Goal: Information Seeking & Learning: Check status

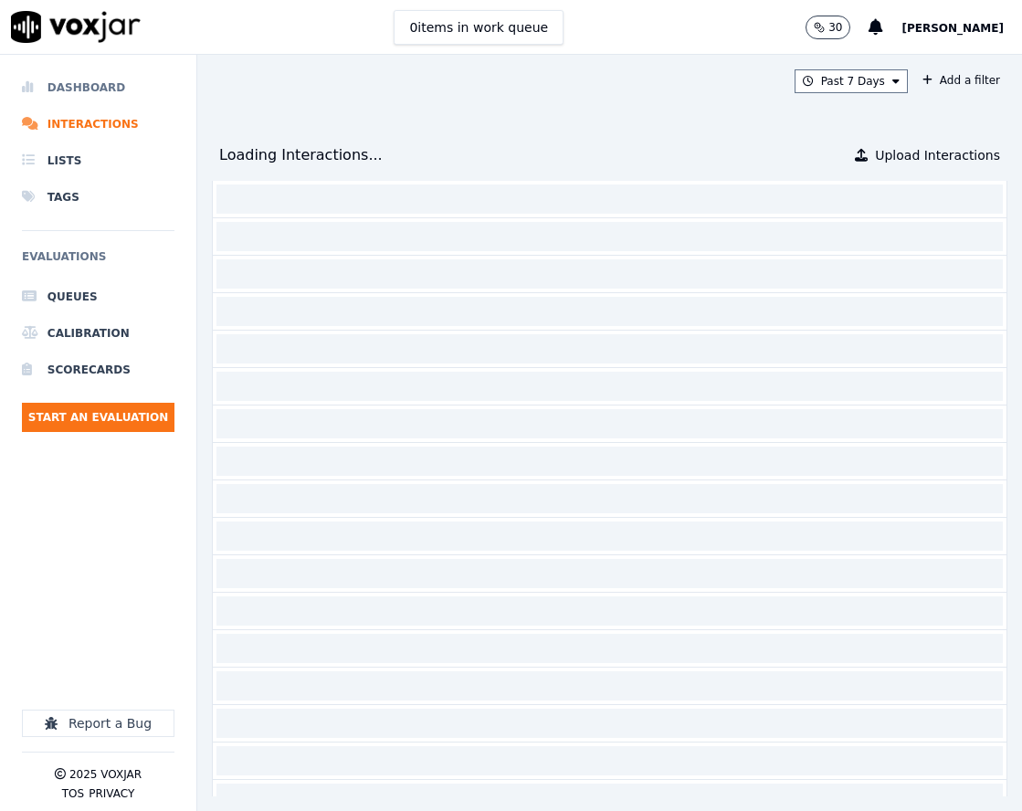
click at [127, 98] on li "Dashboard" at bounding box center [98, 87] width 153 height 37
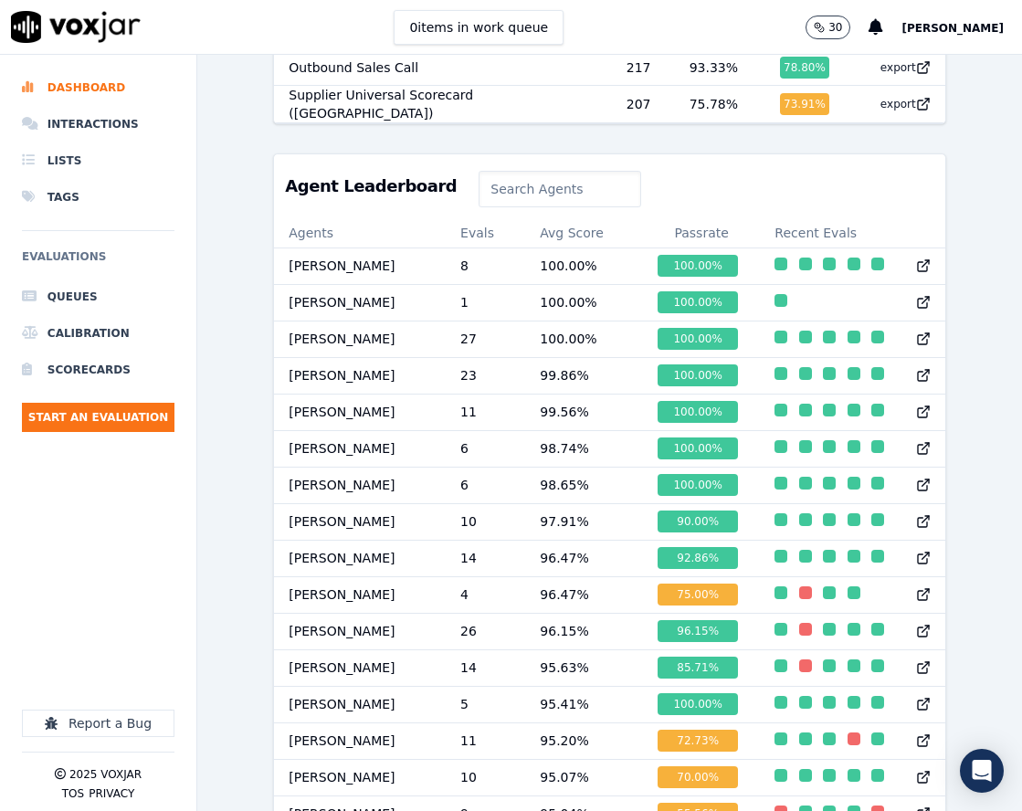
scroll to position [822, 0]
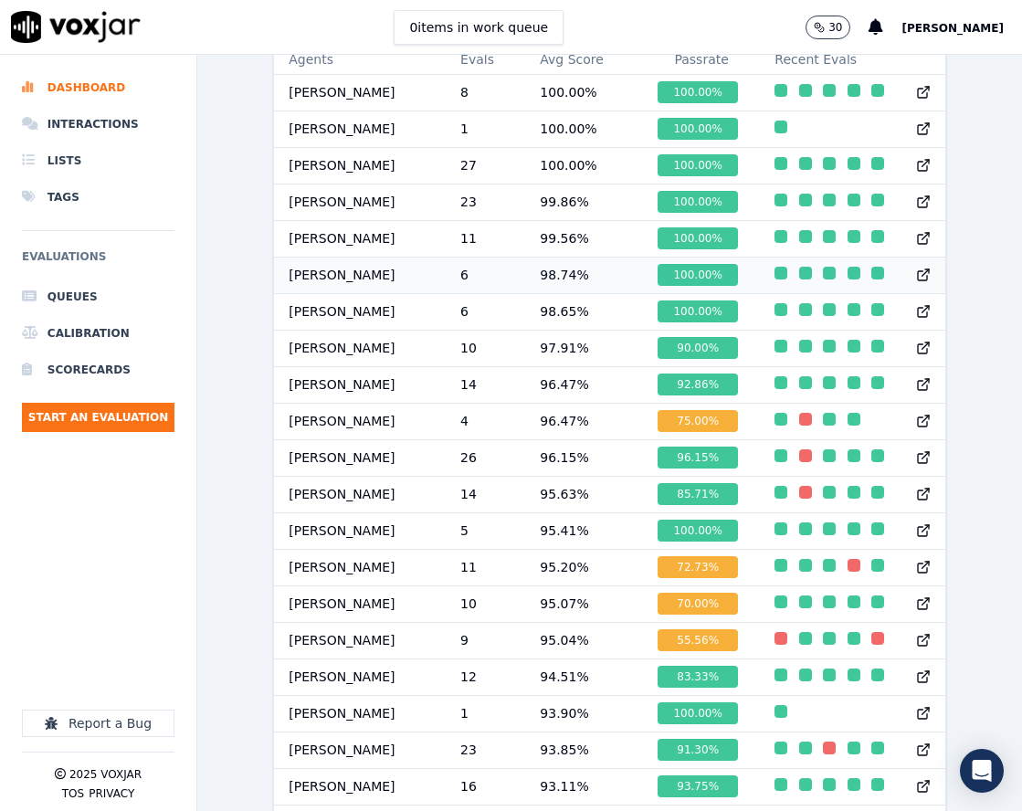
click at [775, 280] on div "button" at bounding box center [781, 273] width 13 height 13
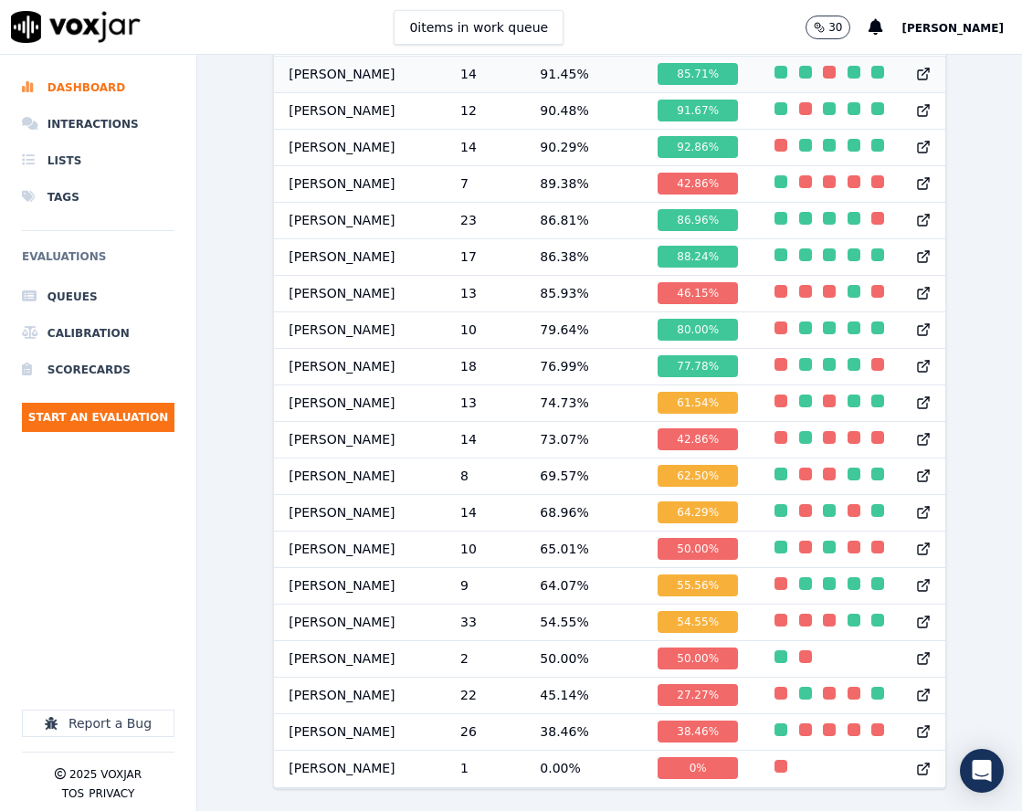
scroll to position [1763, 0]
click at [775, 577] on div "button" at bounding box center [781, 583] width 13 height 13
click at [799, 504] on div "button" at bounding box center [805, 510] width 13 height 13
click at [775, 358] on div "button" at bounding box center [781, 364] width 13 height 13
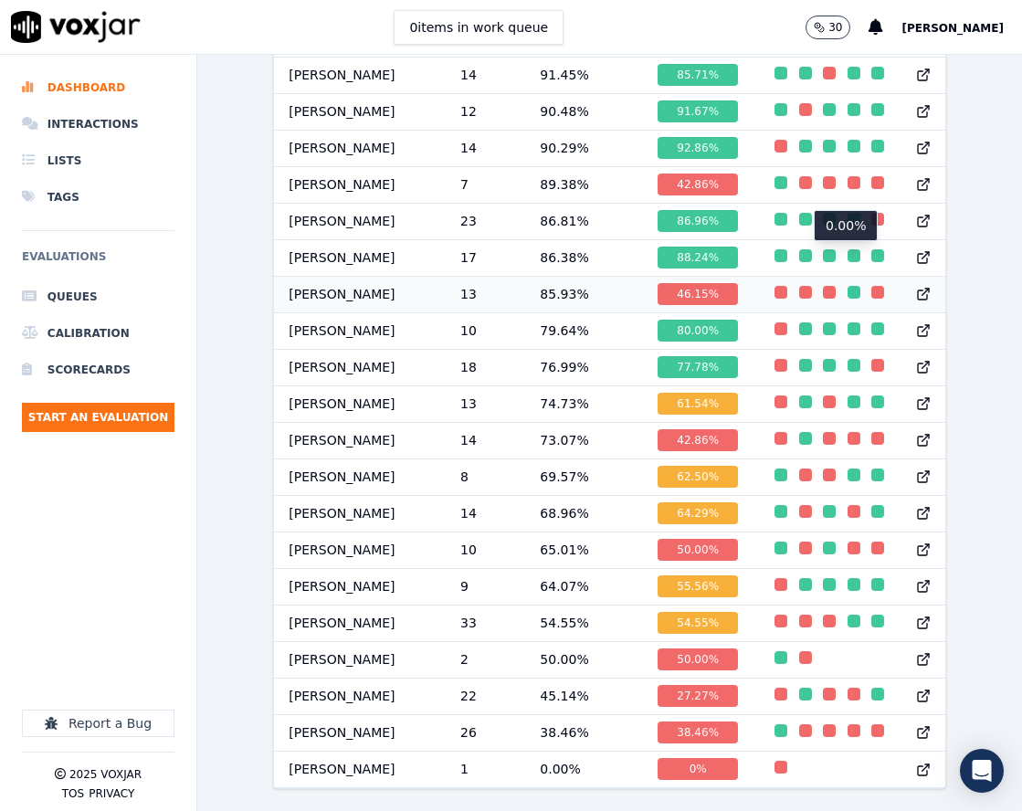
click at [872, 286] on div "button" at bounding box center [878, 292] width 13 height 13
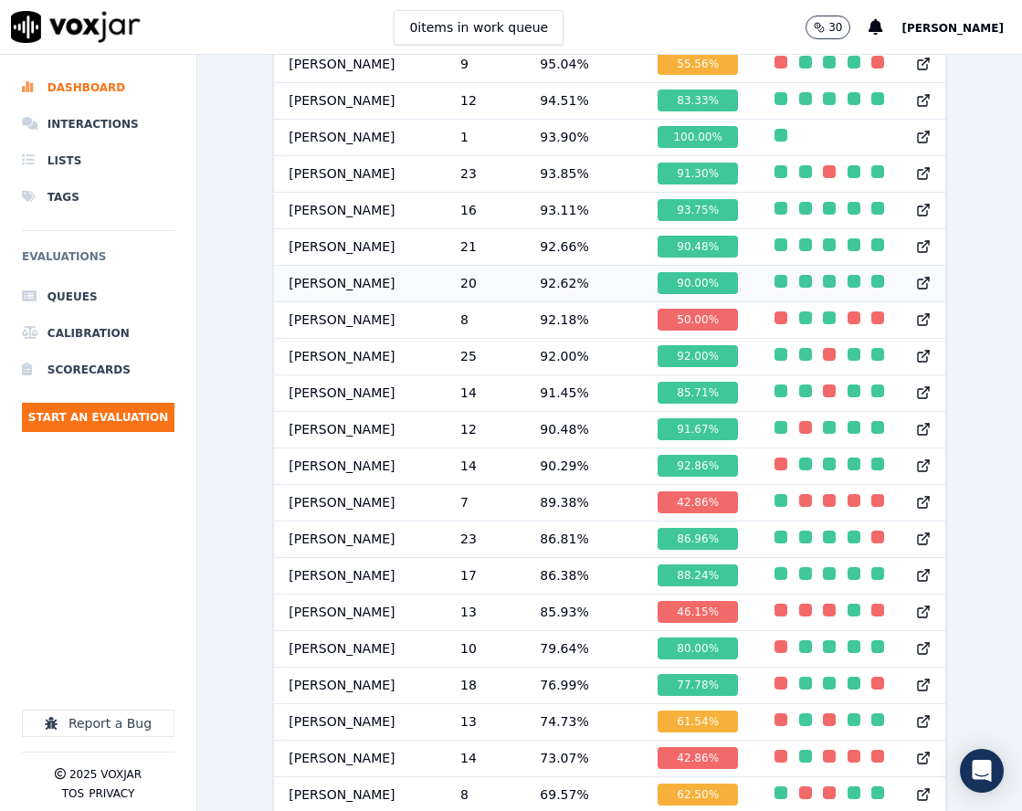
scroll to position [1763, 0]
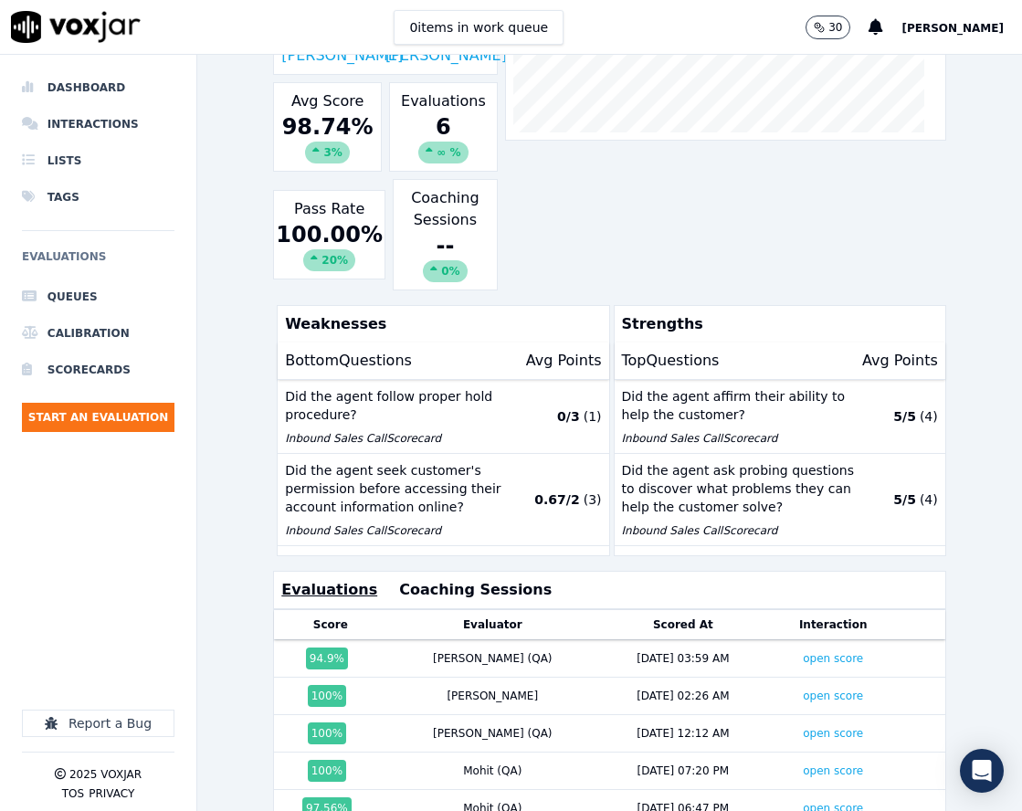
scroll to position [417, 0]
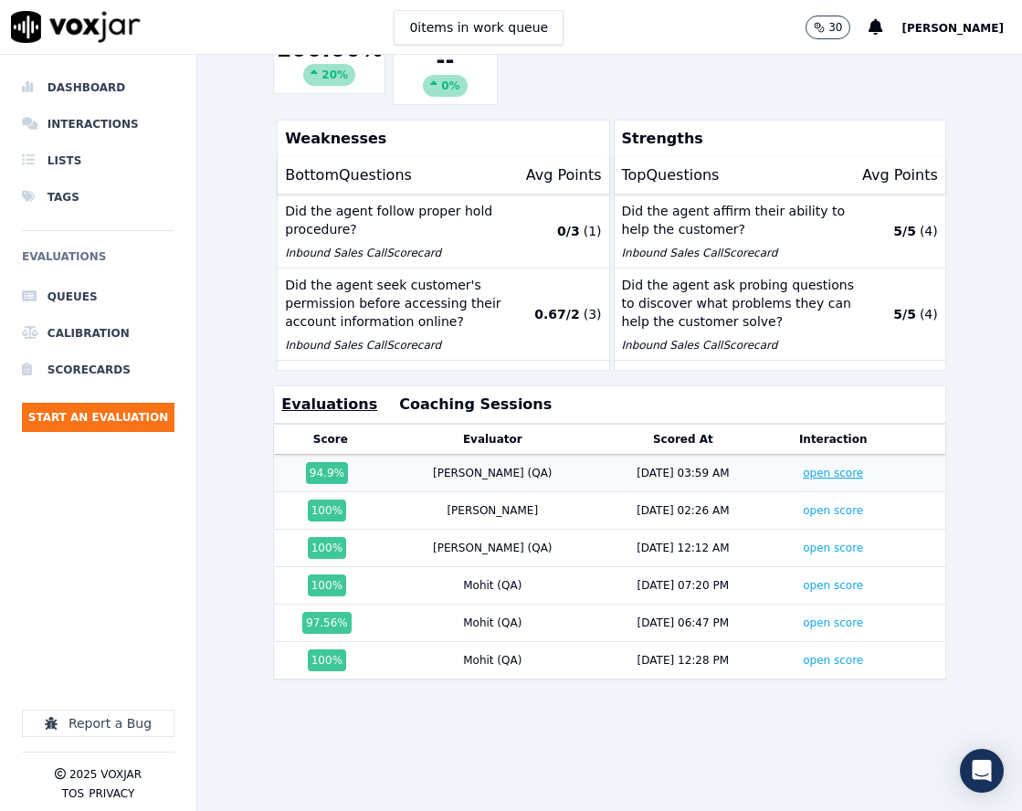
click at [803, 467] on link "open score" at bounding box center [833, 473] width 60 height 13
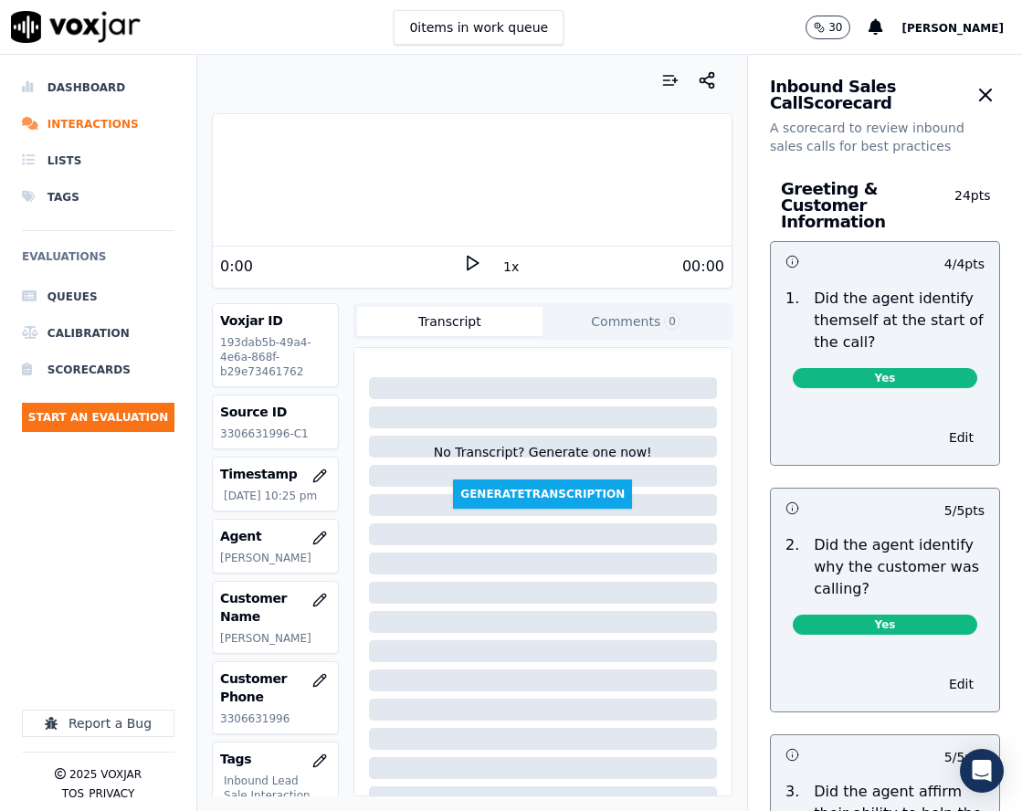
click at [262, 434] on p "3306631996-C1" at bounding box center [275, 434] width 110 height 15
copy p "3306631996"
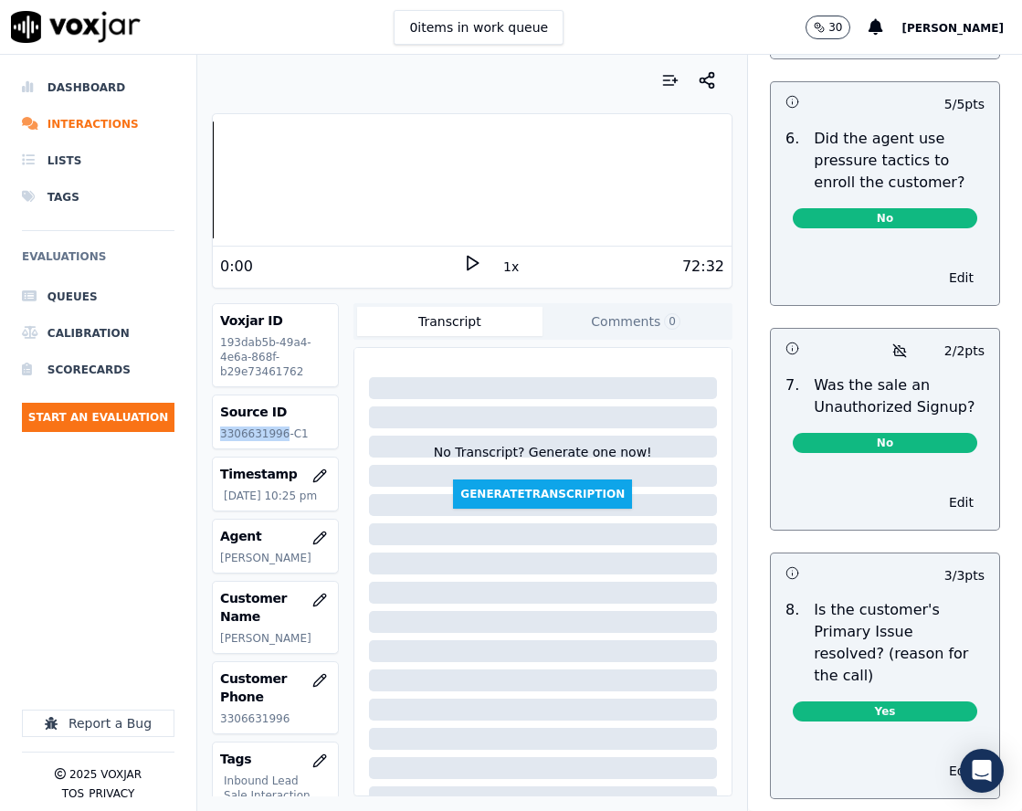
scroll to position [6470, 0]
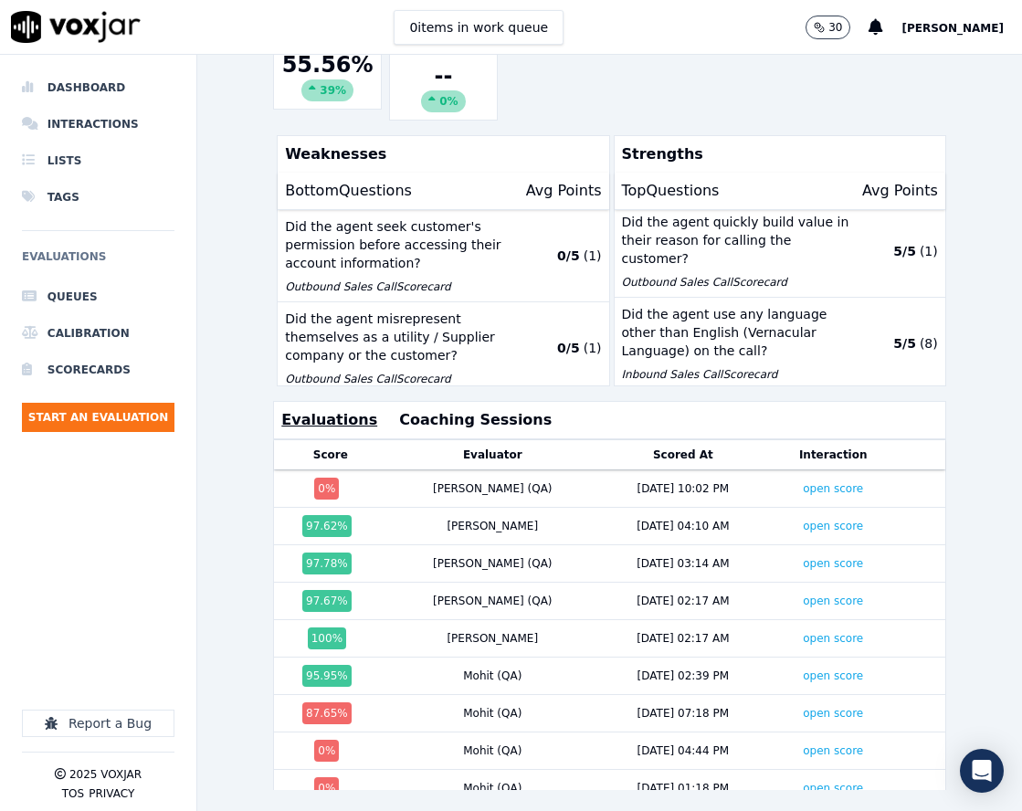
scroll to position [439, 0]
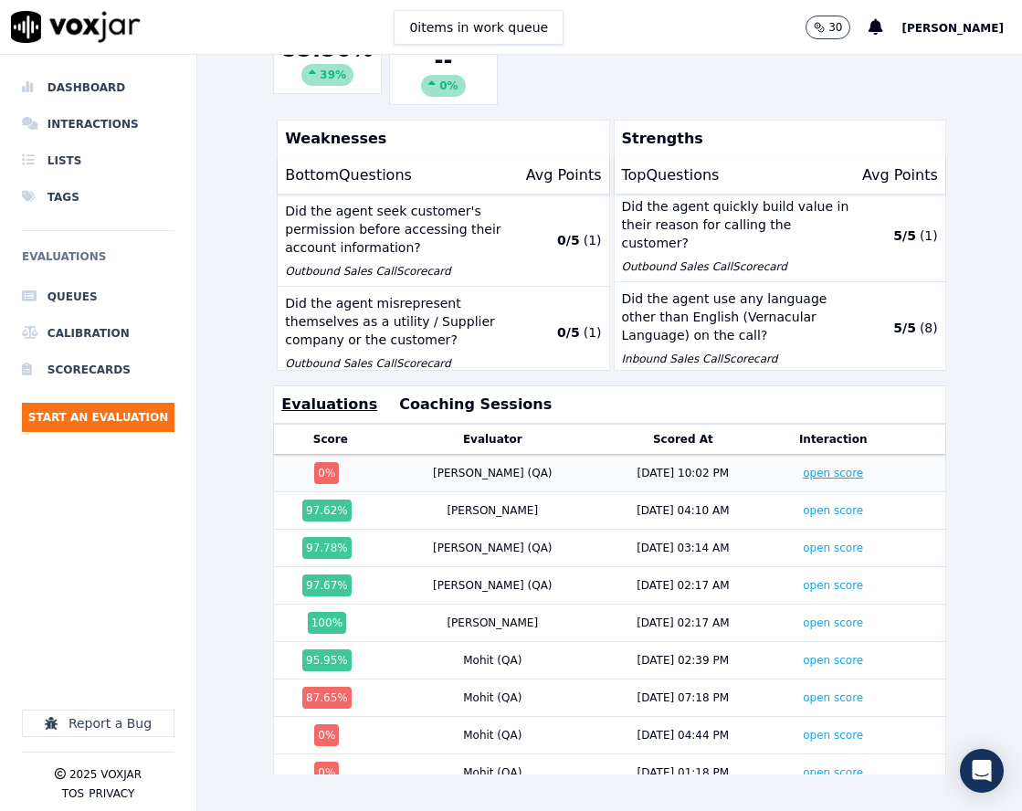
click at [803, 467] on link "open score" at bounding box center [833, 473] width 60 height 13
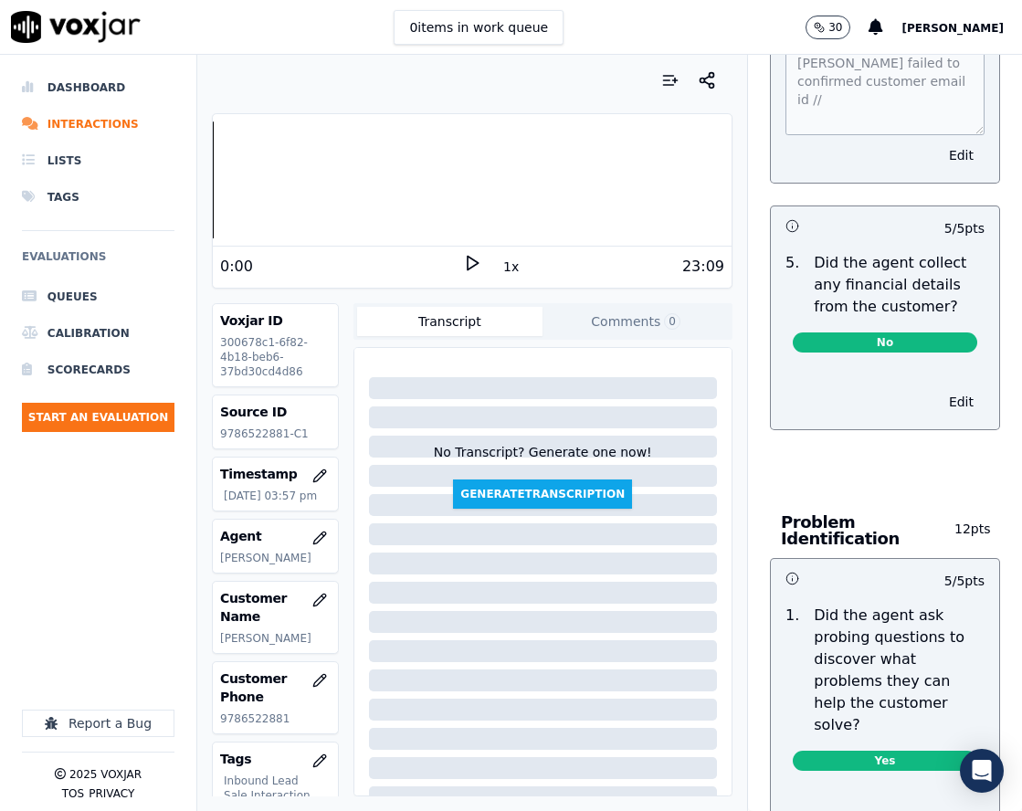
scroll to position [681, 0]
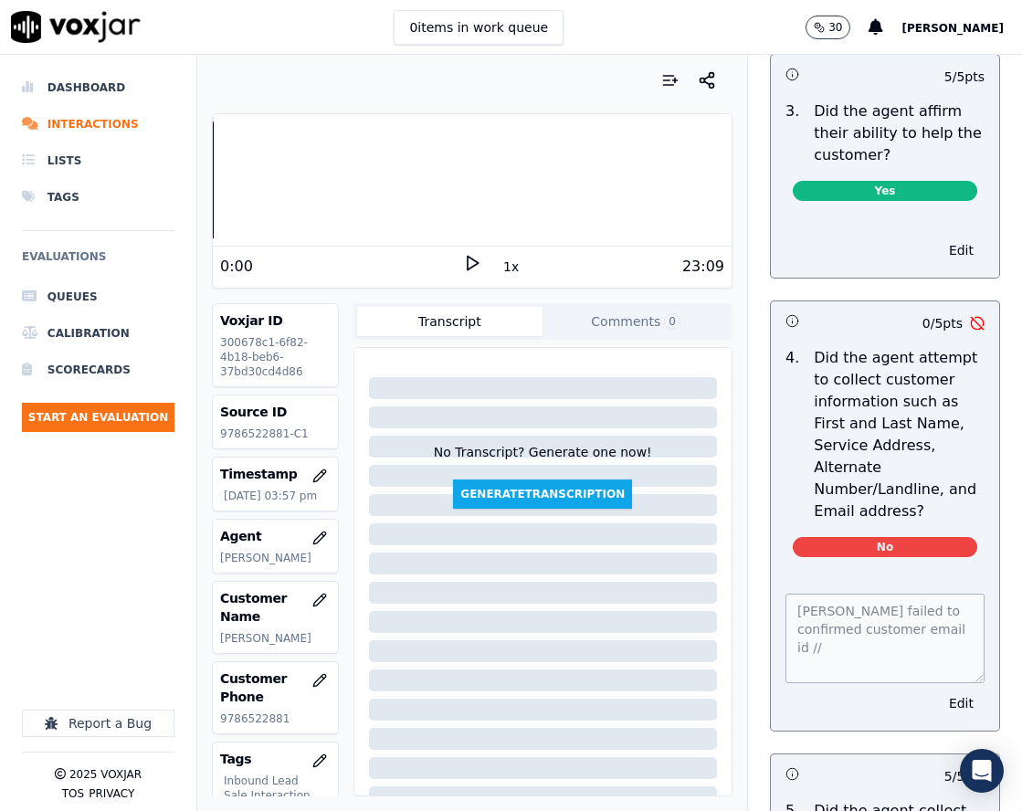
click at [354, 298] on div "Your browser does not support the audio element. 0:00 1x 23:09 Voxjar ID 300678…" at bounding box center [472, 433] width 550 height 756
click at [247, 425] on div "Source ID 9786522881-C1" at bounding box center [275, 422] width 124 height 53
click at [243, 431] on p "9786522881-C1" at bounding box center [275, 434] width 110 height 15
copy p "9786522881"
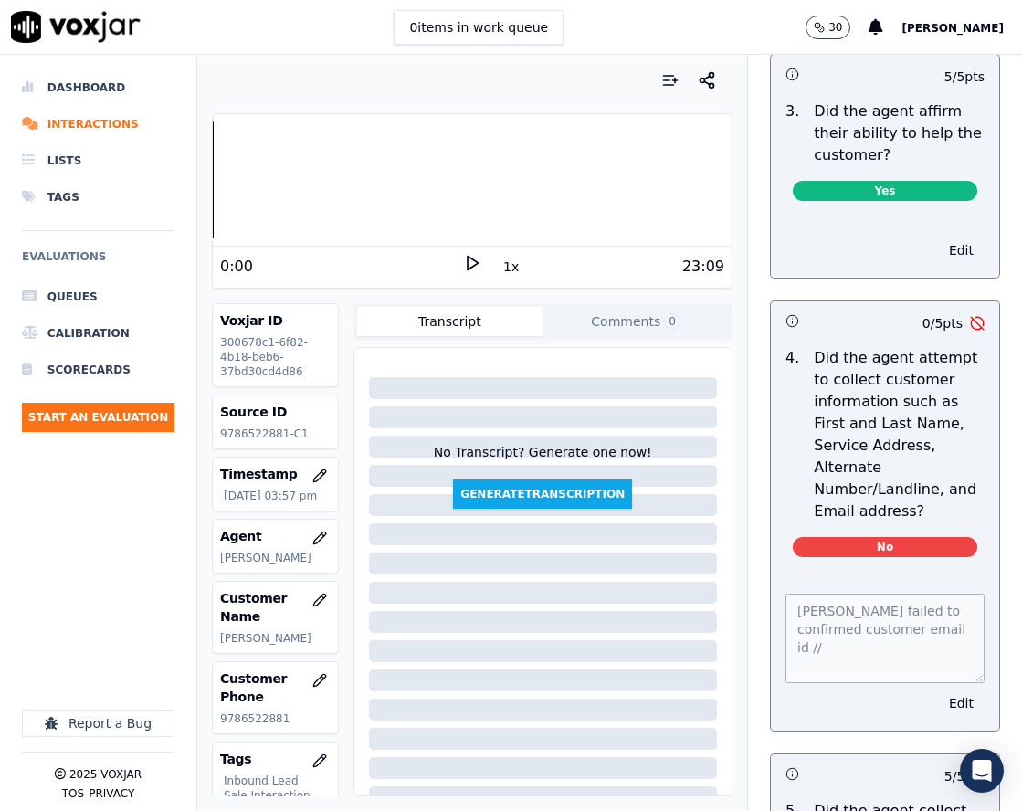
click at [354, 109] on div "Your browser does not support the audio element. 0:00 1x 23:09 Voxjar ID 300678…" at bounding box center [472, 433] width 550 height 756
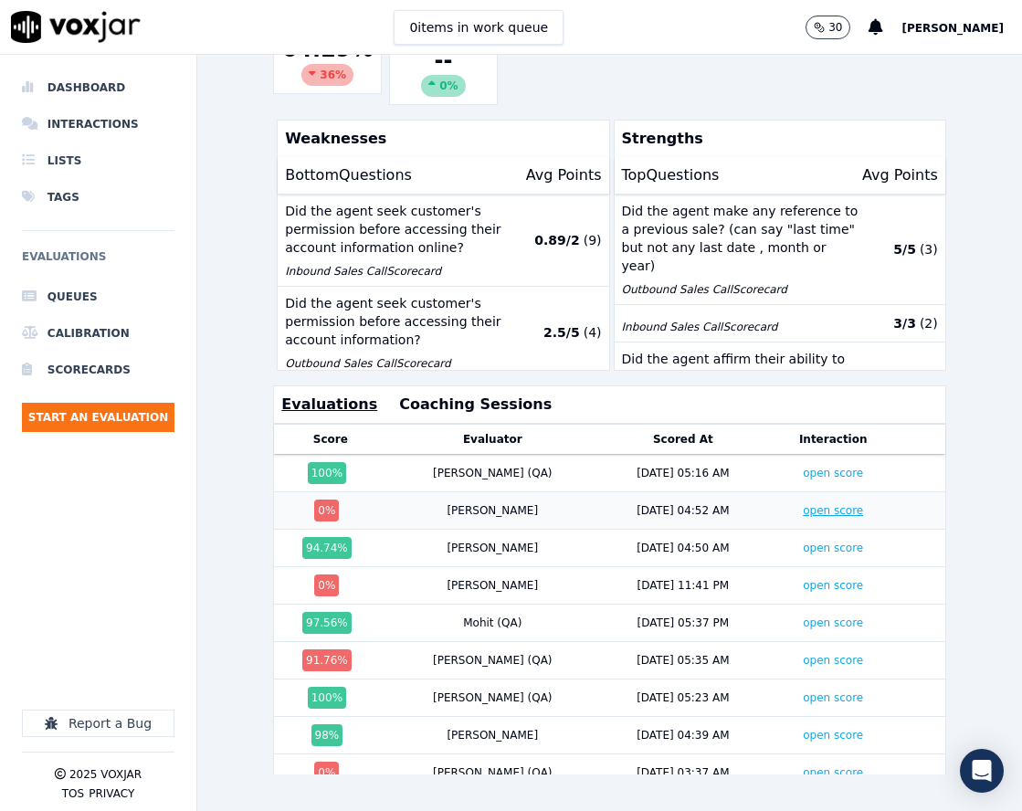
click at [803, 504] on link "open score" at bounding box center [833, 510] width 60 height 13
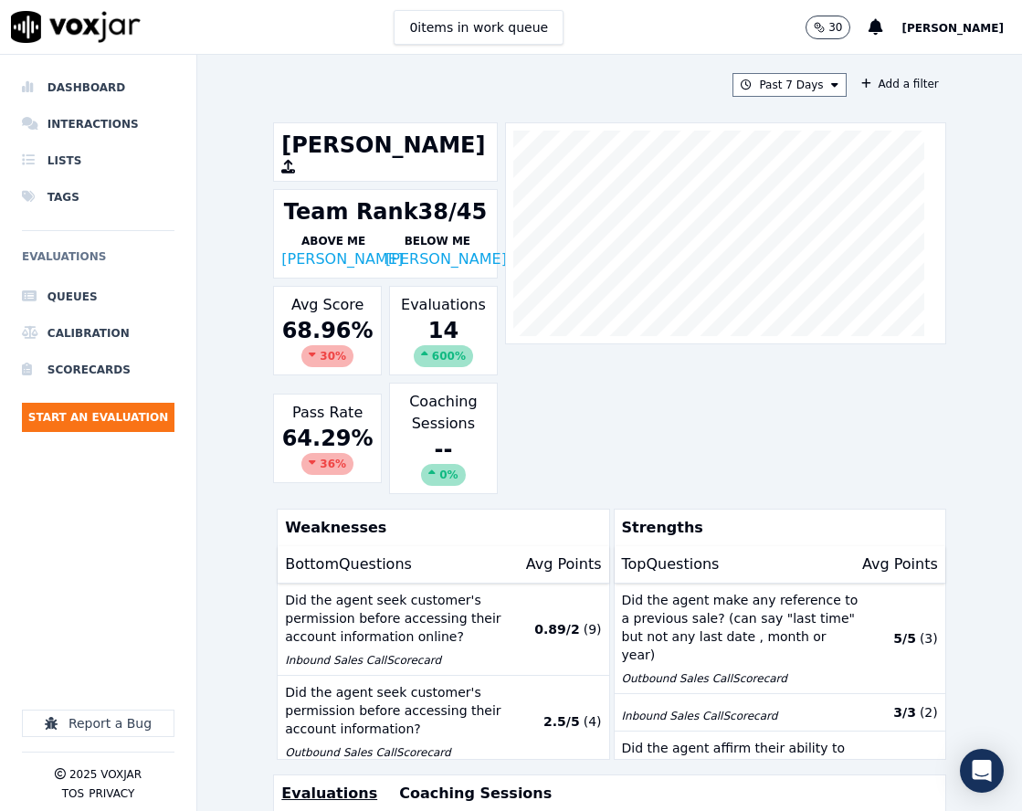
scroll to position [365, 0]
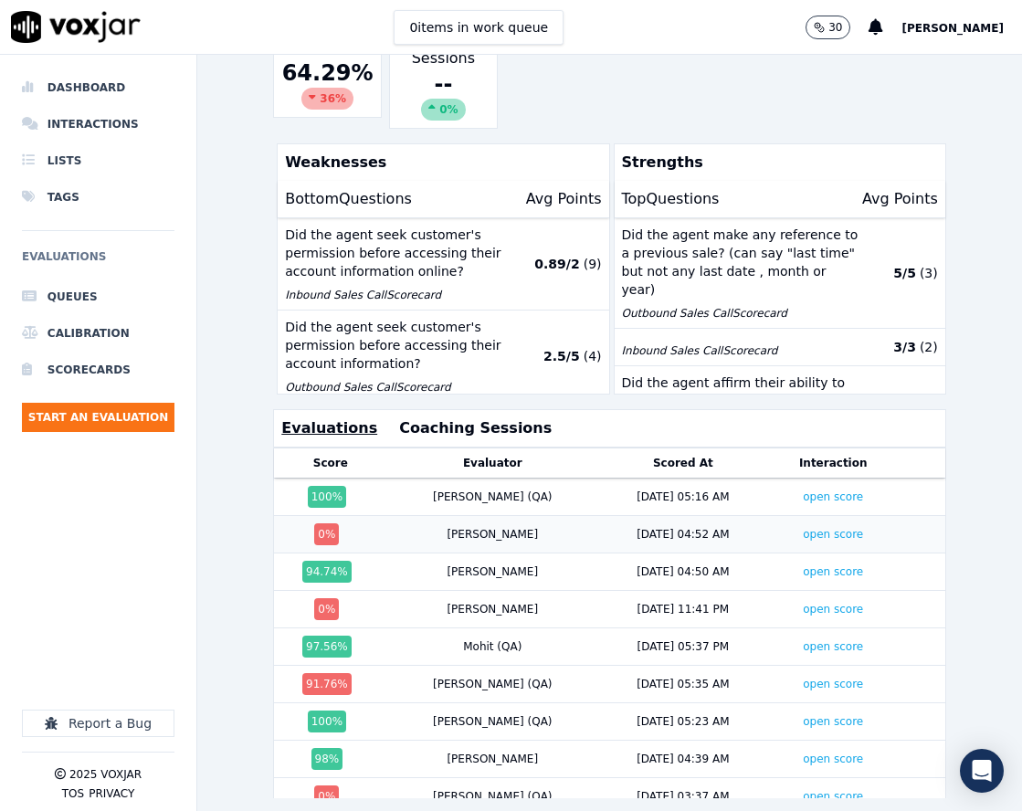
click at [462, 539] on div "[PERSON_NAME]" at bounding box center [492, 534] width 91 height 15
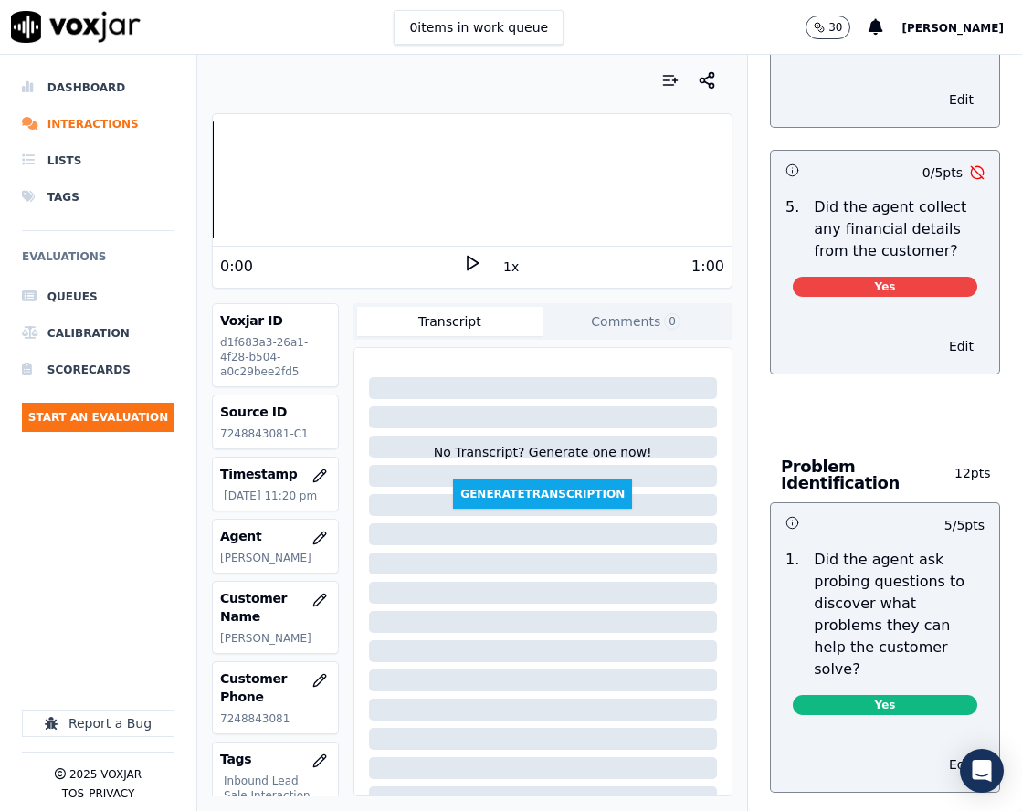
scroll to position [1005, 0]
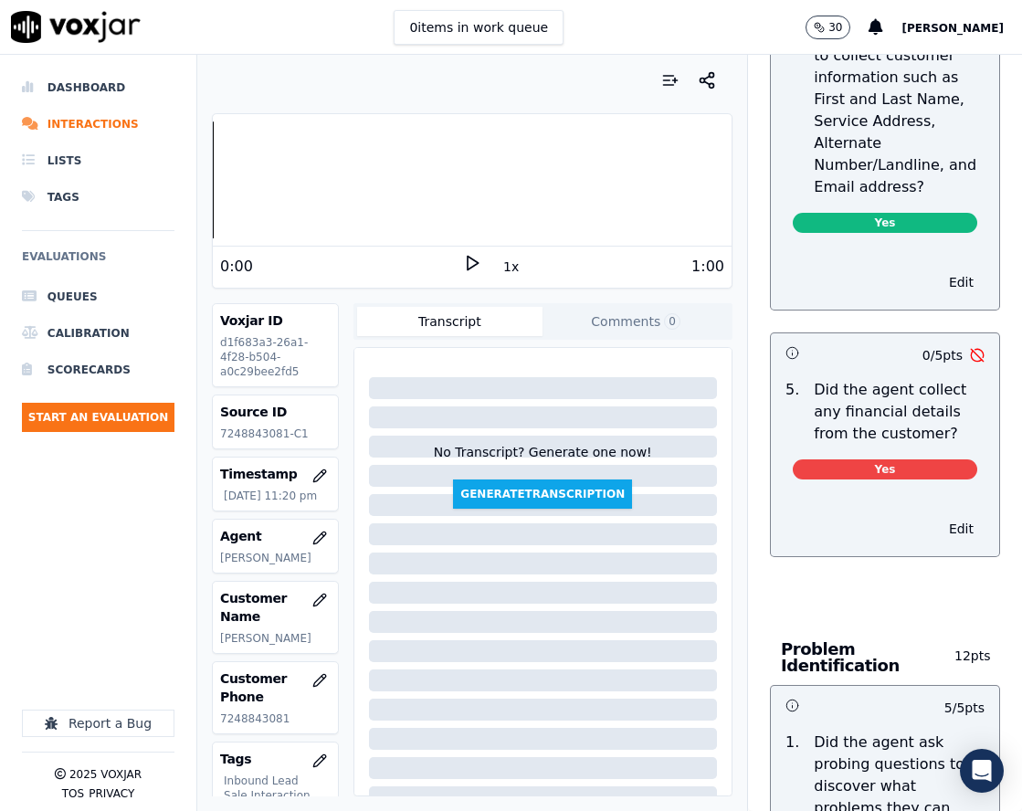
drag, startPoint x: 928, startPoint y: 447, endPoint x: 794, endPoint y: 397, distance: 143.4
click at [814, 397] on p "Did the agent collect any financial details from the customer?" at bounding box center [899, 412] width 171 height 66
drag, startPoint x: 794, startPoint y: 397, endPoint x: 915, endPoint y: 446, distance: 131.1
click at [915, 445] on p "Did the agent collect any financial details from the customer?" at bounding box center [899, 412] width 171 height 66
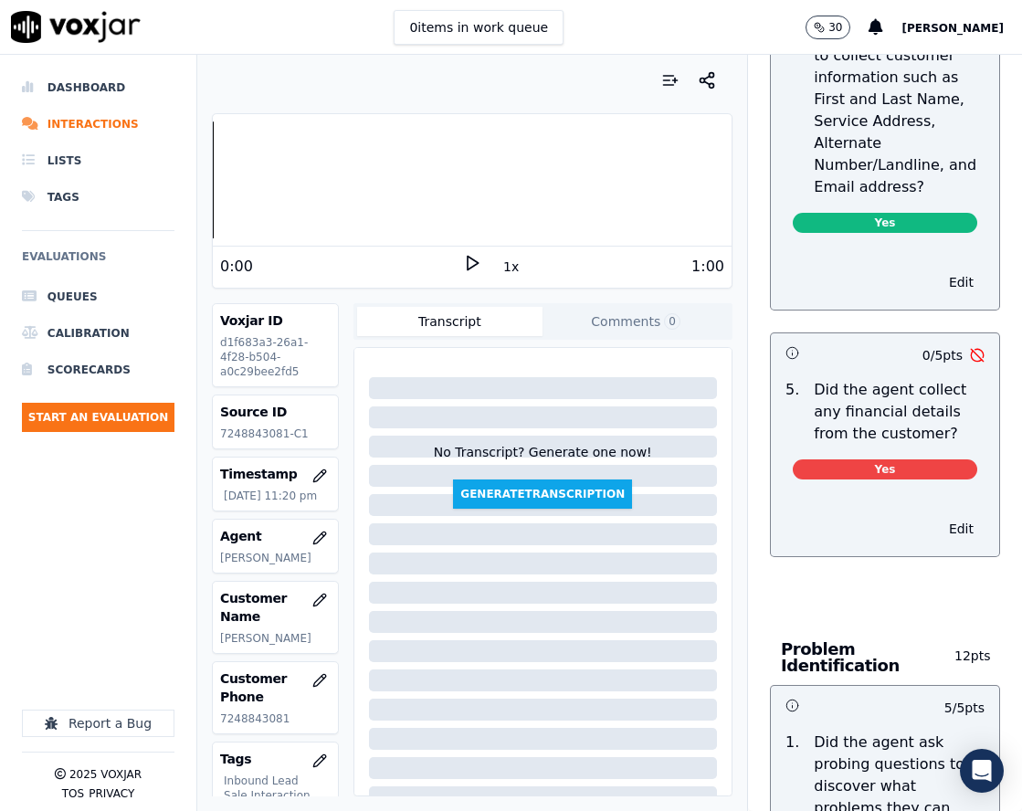
click at [925, 445] on p "Did the agent collect any financial details from the customer?" at bounding box center [899, 412] width 171 height 66
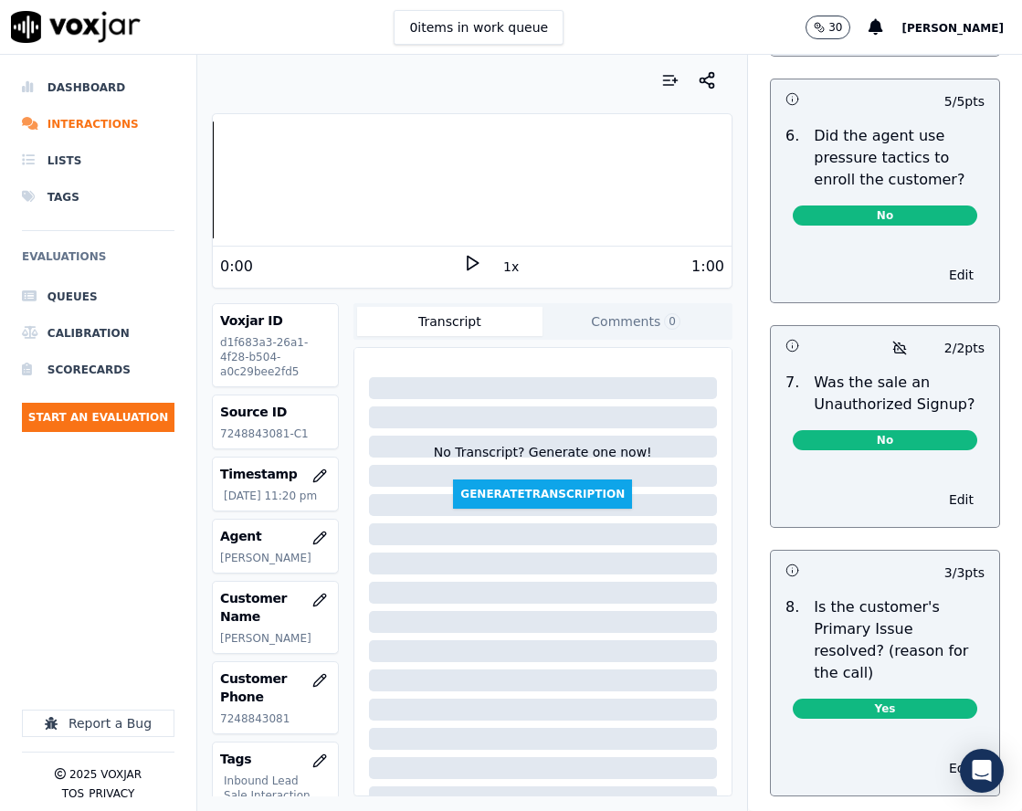
scroll to position [6157, 0]
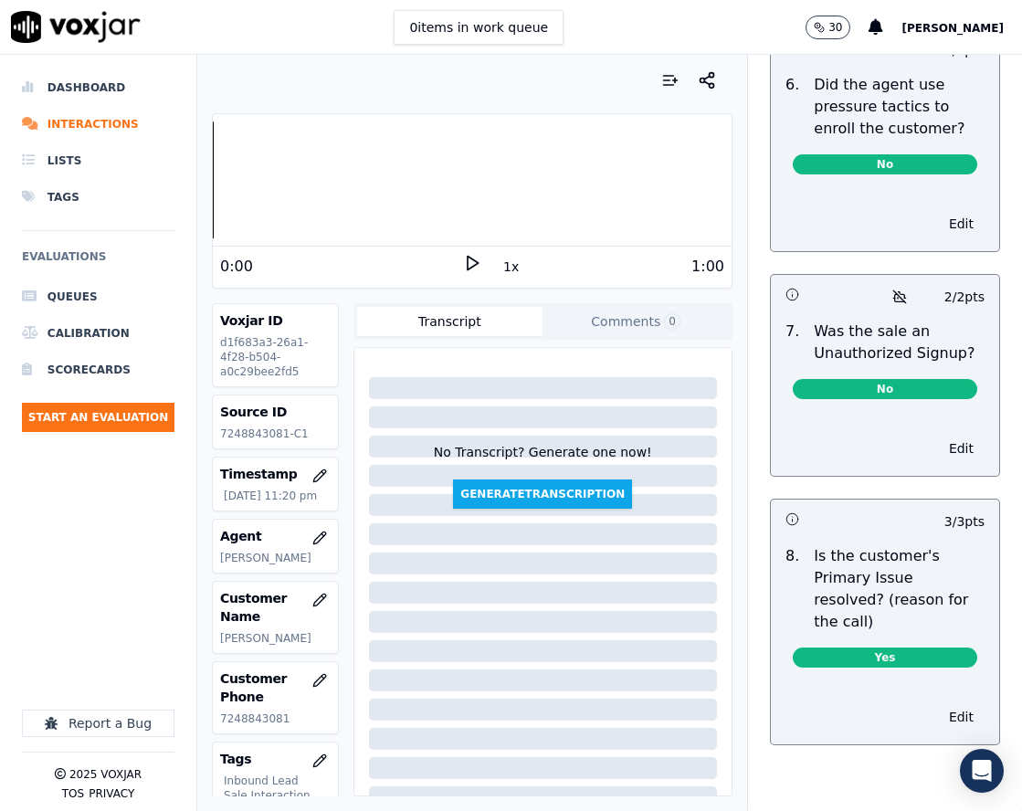
click at [255, 436] on p "7248843081-C1" at bounding box center [275, 434] width 110 height 15
copy p "7248843081"
click at [337, 67] on div at bounding box center [472, 80] width 521 height 37
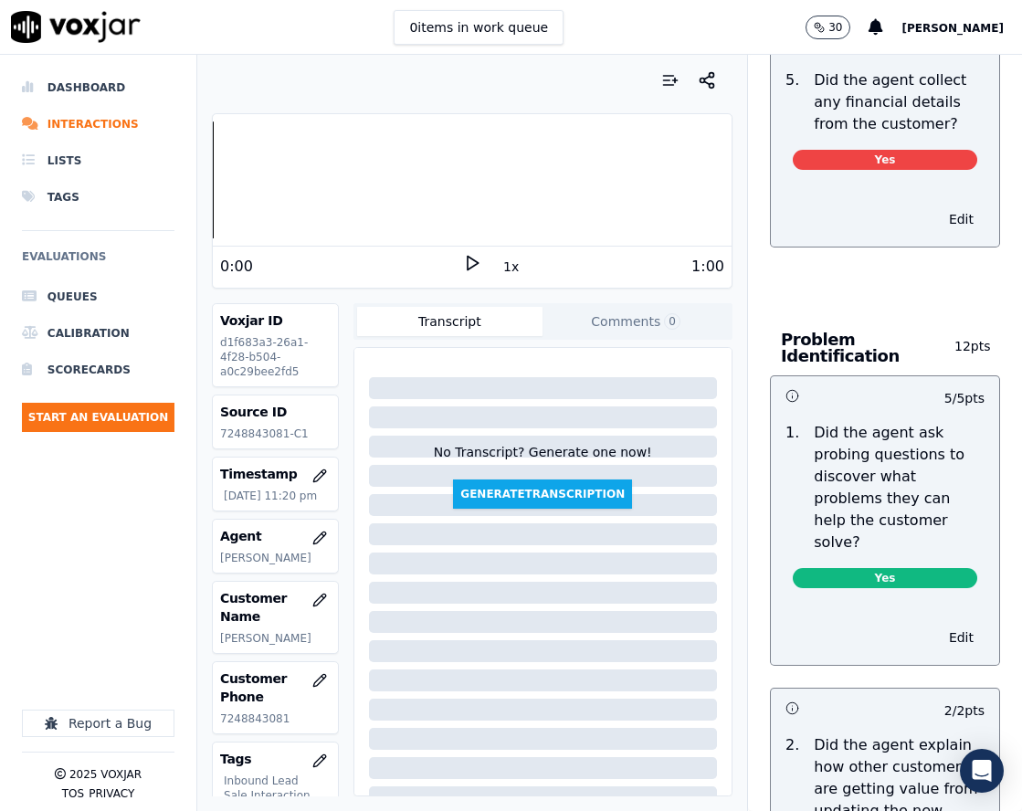
scroll to position [949, 0]
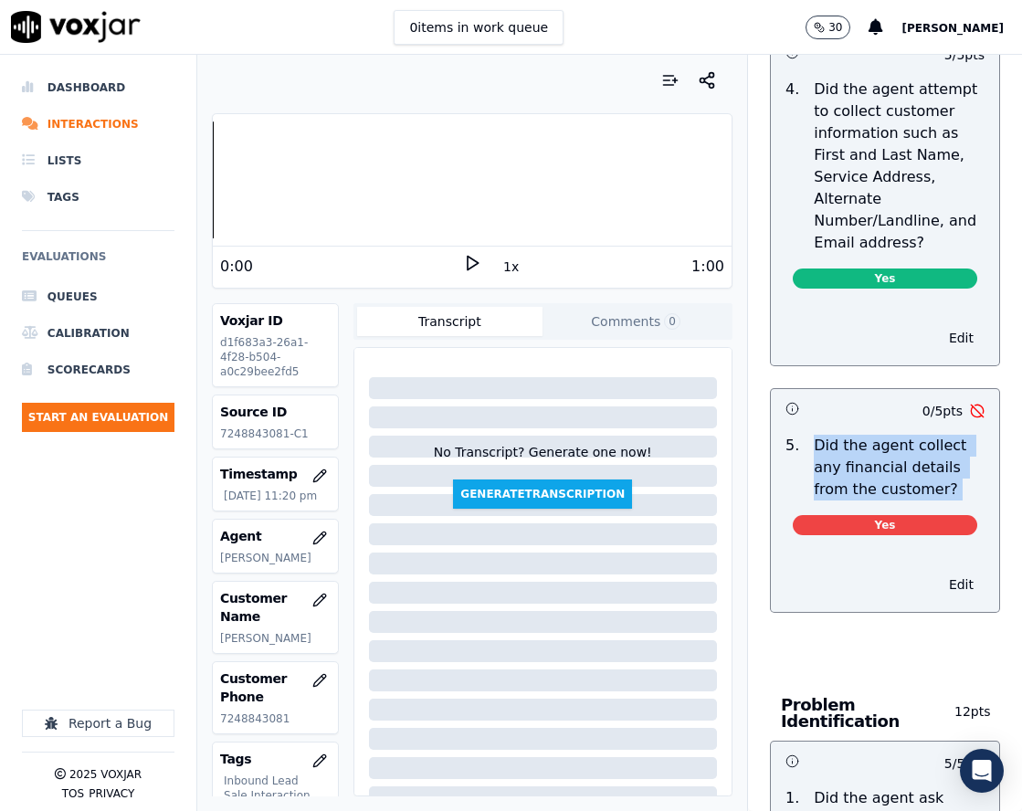
drag, startPoint x: 794, startPoint y: 456, endPoint x: 931, endPoint y: 519, distance: 150.8
click at [931, 519] on div "5 . Did the agent collect any financial details from the customer? Yes" at bounding box center [885, 489] width 228 height 122
click at [922, 501] on p "Did the agent collect any financial details from the customer?" at bounding box center [899, 468] width 171 height 66
drag, startPoint x: 795, startPoint y: 455, endPoint x: 931, endPoint y: 495, distance: 141.9
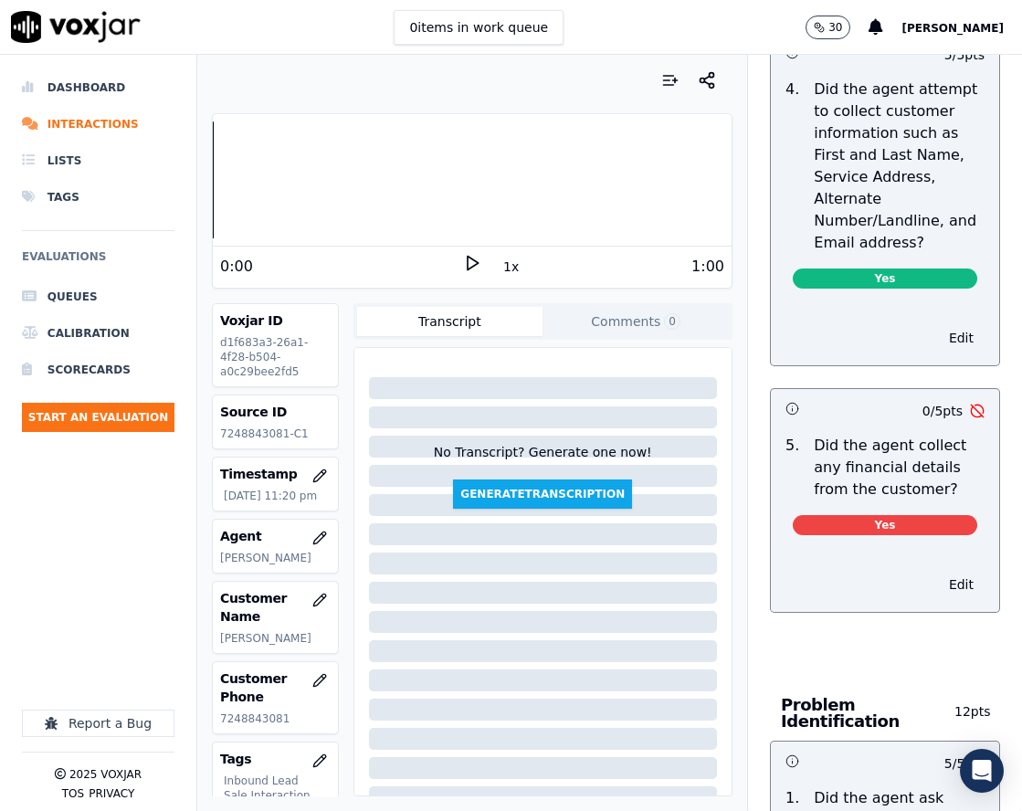
click at [931, 495] on p "Did the agent collect any financial details from the customer?" at bounding box center [899, 468] width 171 height 66
click at [925, 501] on p "Did the agent collect any financial details from the customer?" at bounding box center [899, 468] width 171 height 66
click at [876, 482] on p "Did the agent collect any financial details from the customer?" at bounding box center [899, 468] width 171 height 66
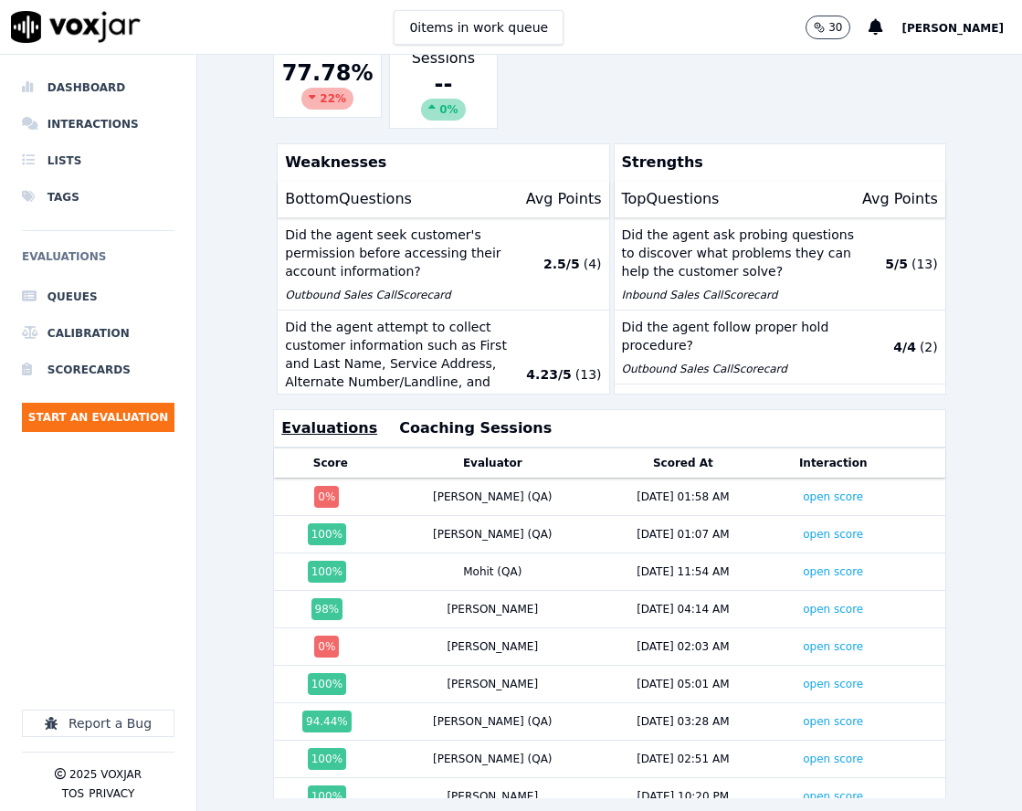
scroll to position [357, 0]
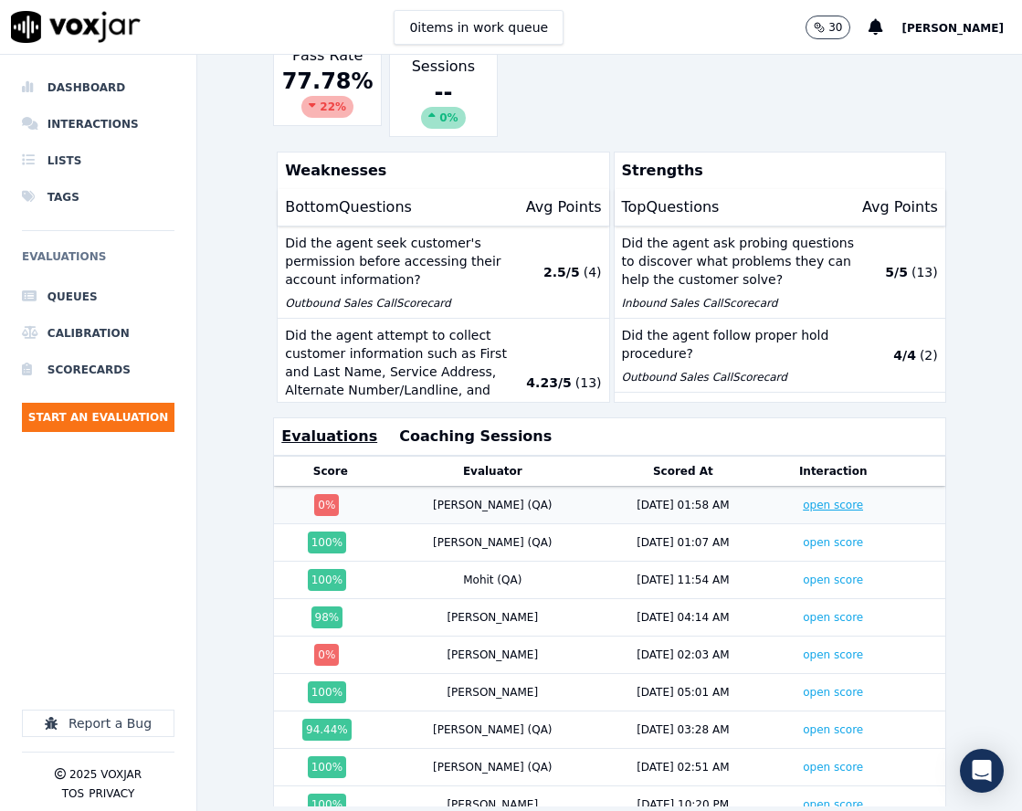
click at [803, 504] on link "open score" at bounding box center [833, 505] width 60 height 13
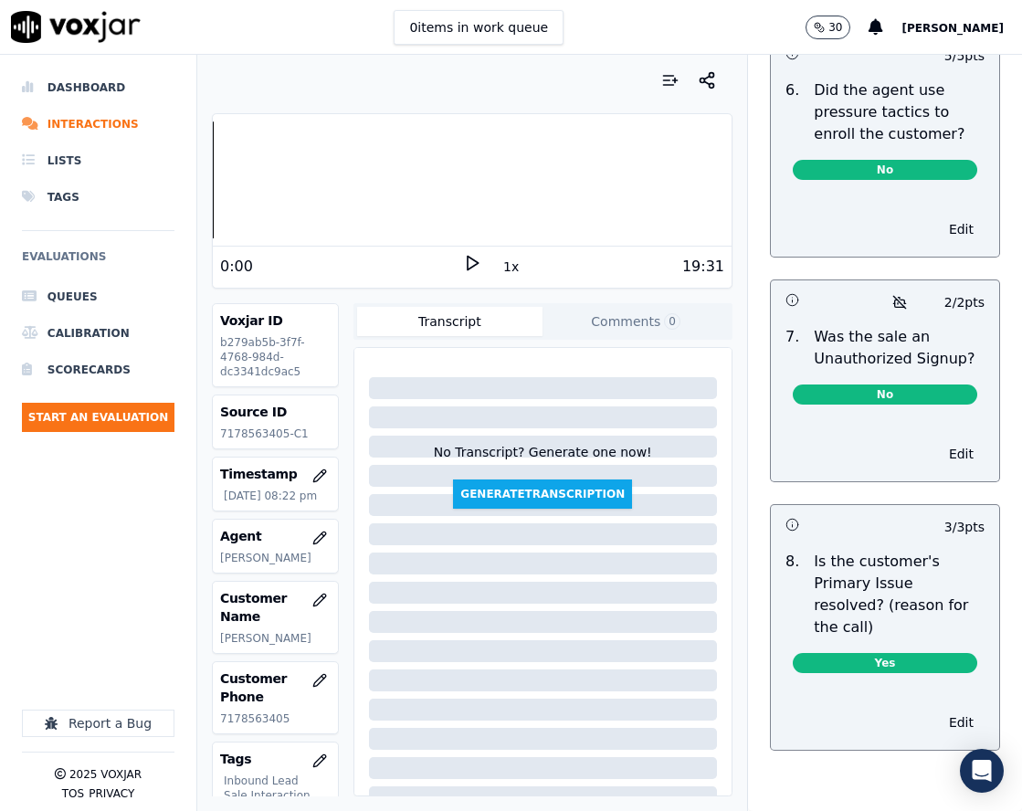
scroll to position [6254, 0]
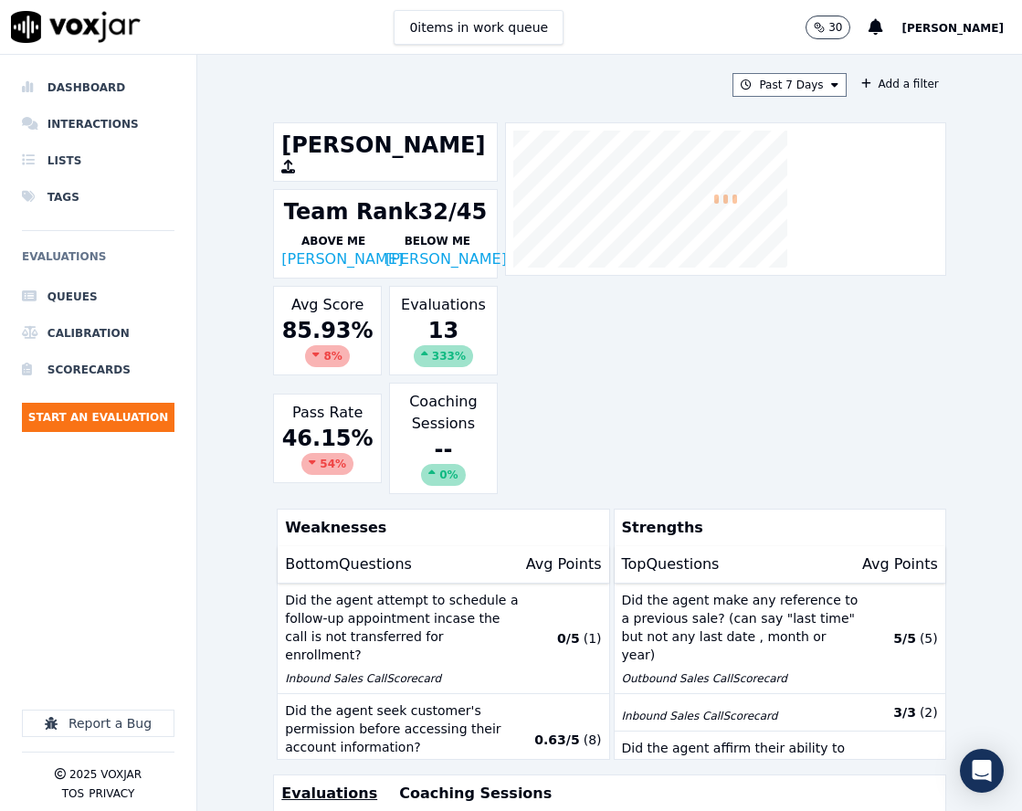
scroll to position [417, 0]
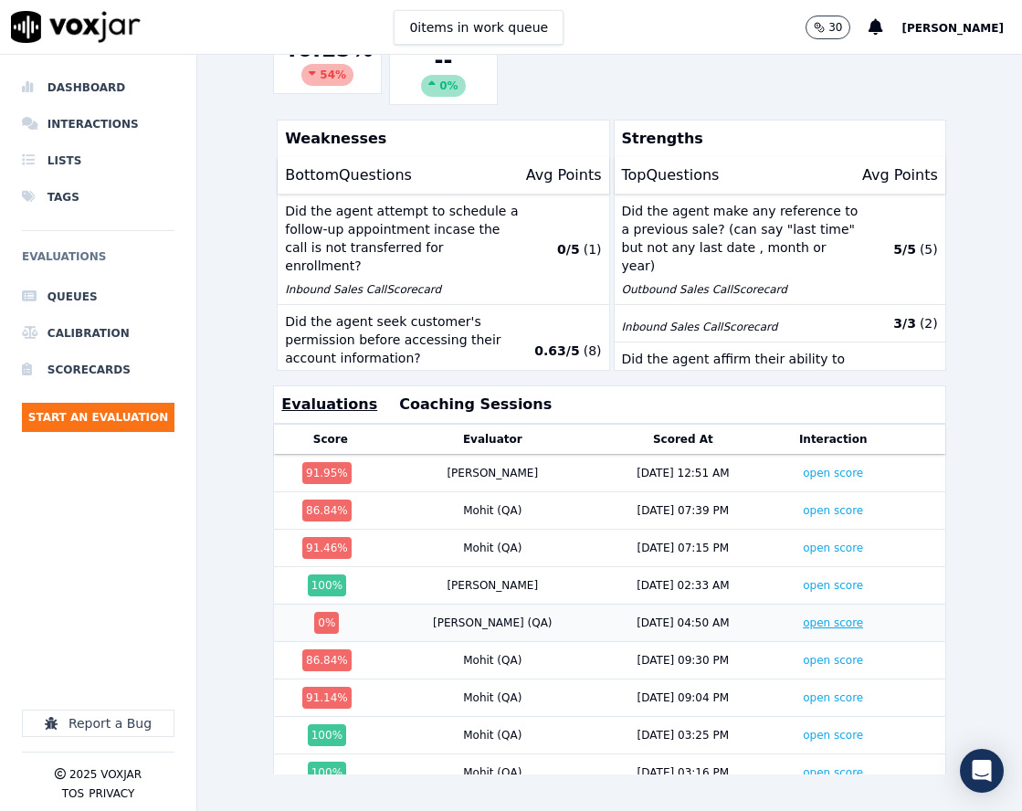
click at [803, 617] on link "open score" at bounding box center [833, 623] width 60 height 13
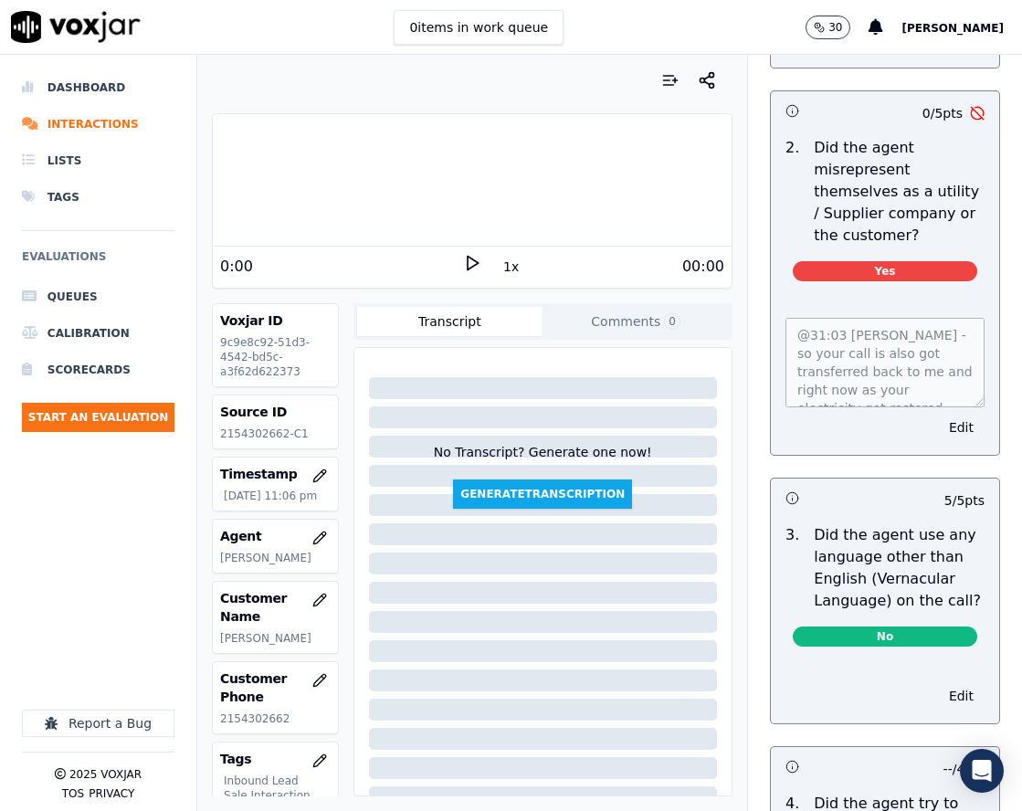
scroll to position [2924, 0]
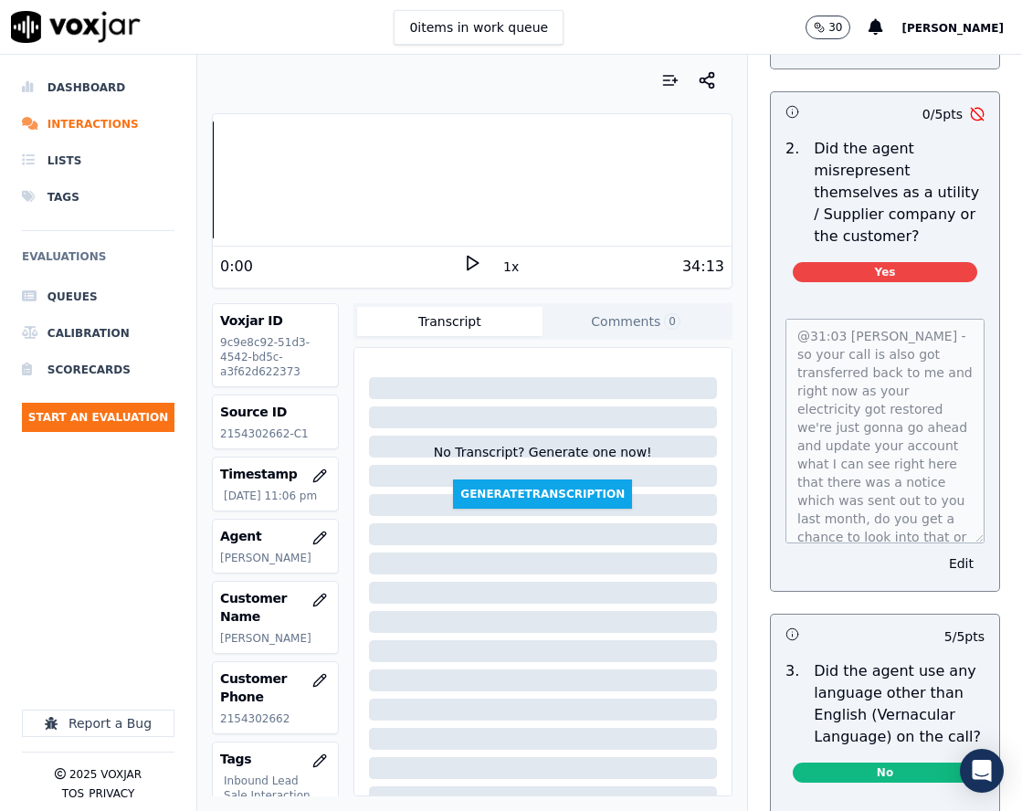
click at [947, 571] on div "@31:03 Harry - so your call is also got transferred back to me and right now as…" at bounding box center [885, 444] width 228 height 294
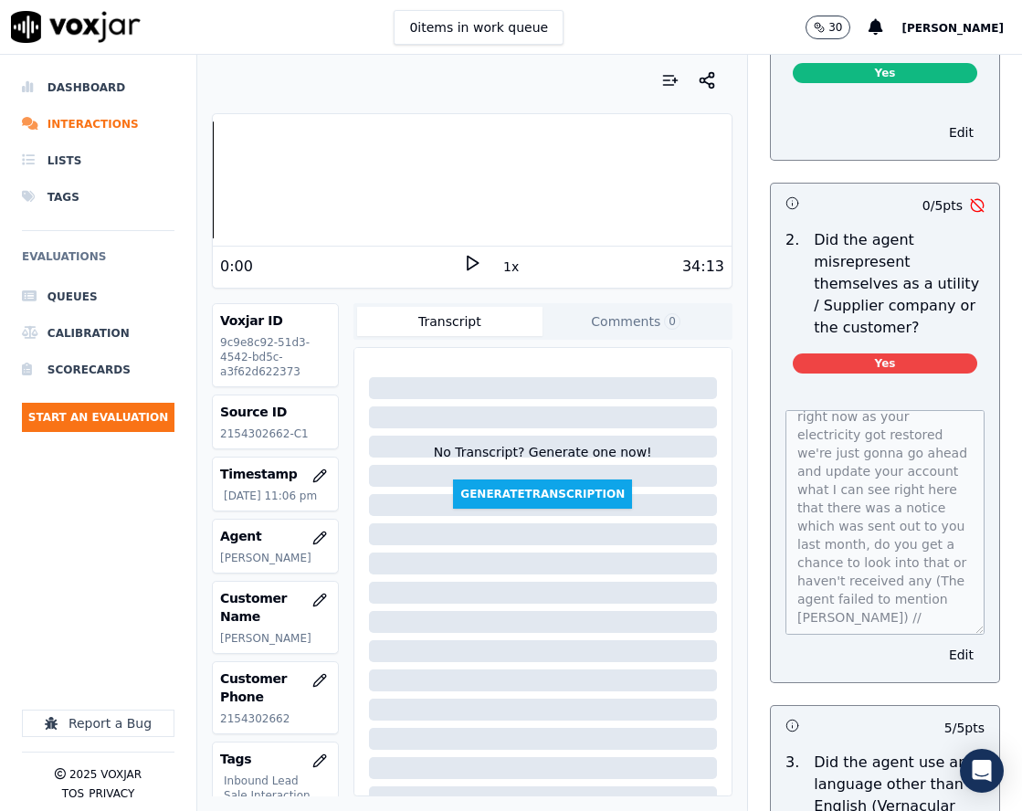
scroll to position [0, 0]
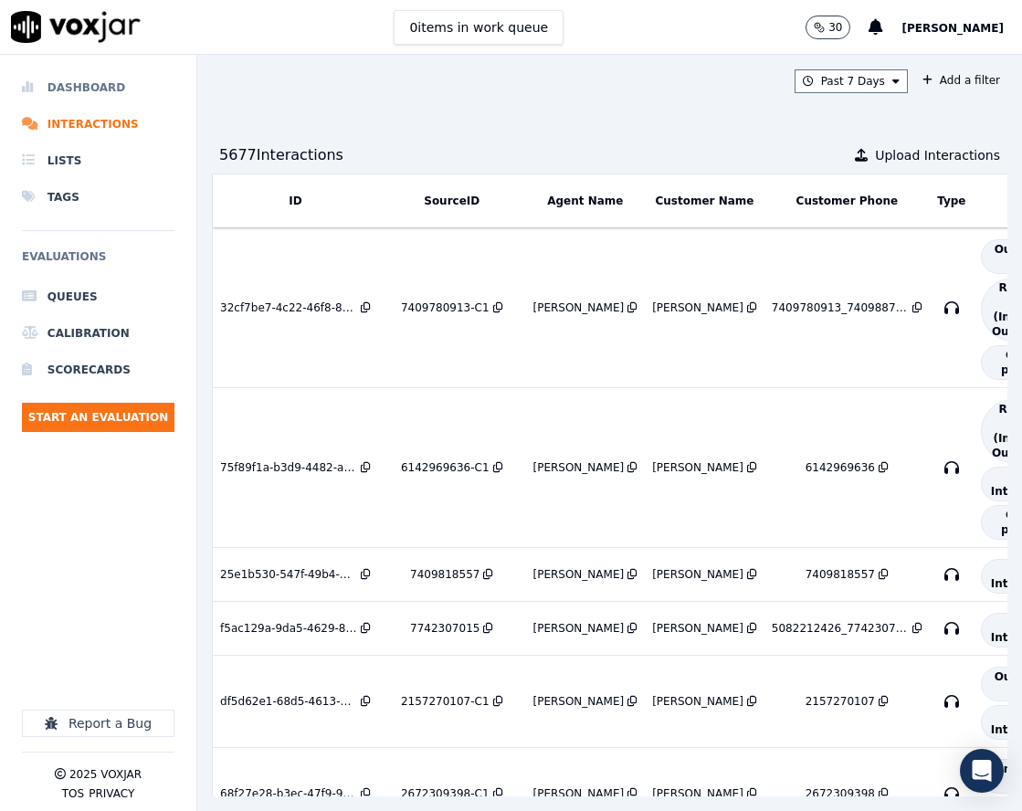
click at [101, 91] on li "Dashboard" at bounding box center [98, 87] width 153 height 37
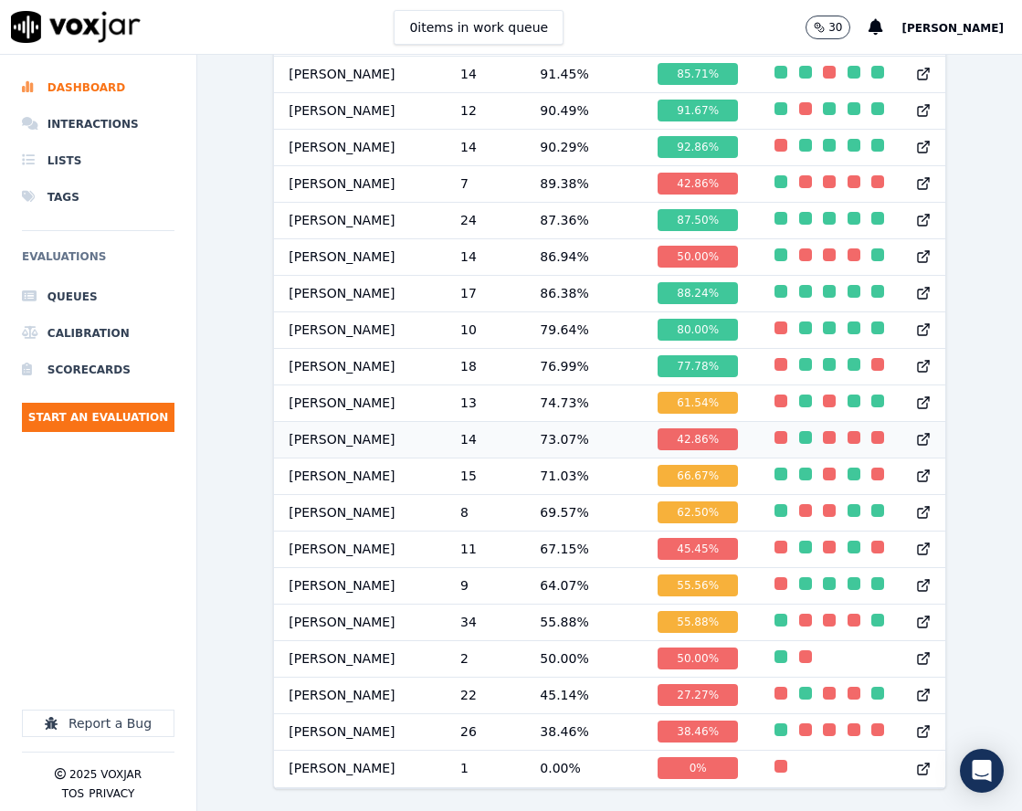
scroll to position [1763, 0]
click at [274, 567] on td "Jim Som" at bounding box center [360, 585] width 172 height 37
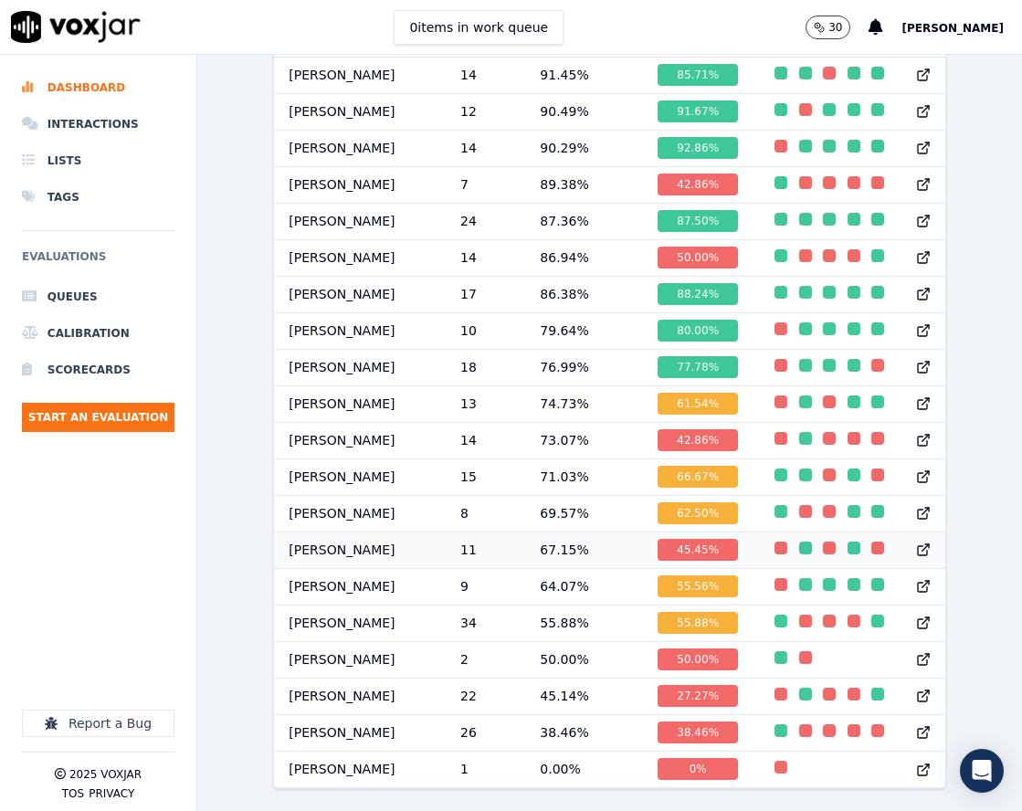
scroll to position [1672, 0]
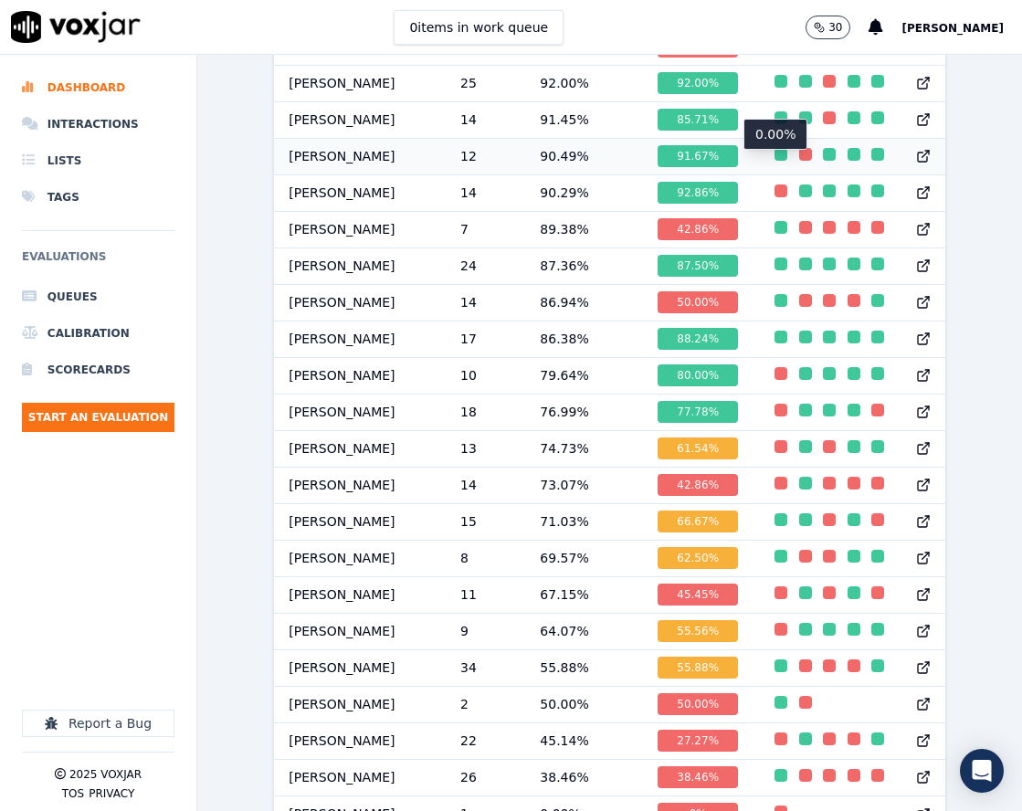
click at [799, 160] on div "button" at bounding box center [805, 154] width 13 height 13
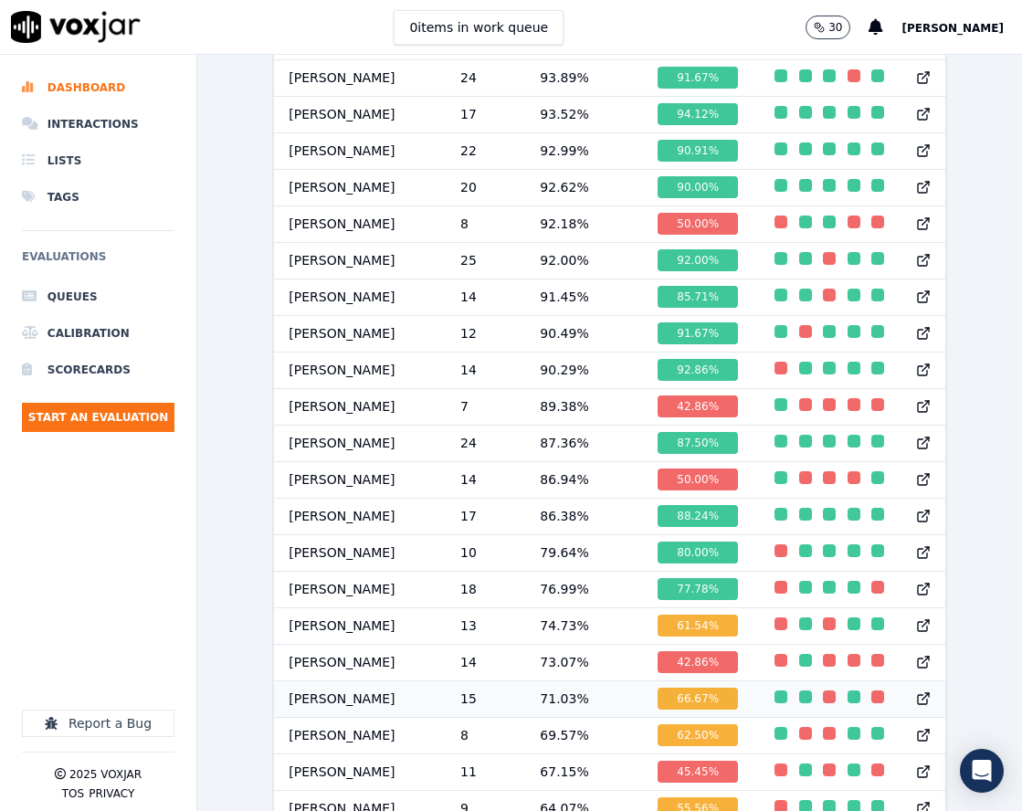
scroll to position [1489, 0]
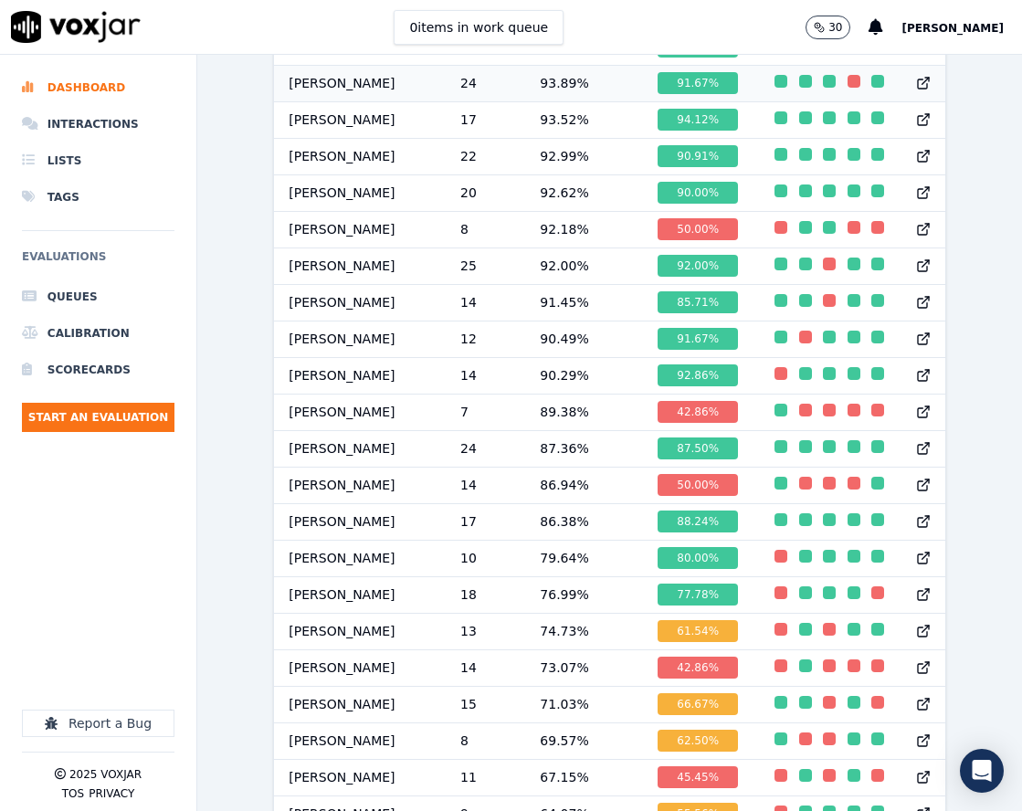
click at [848, 88] on div "button" at bounding box center [854, 81] width 13 height 13
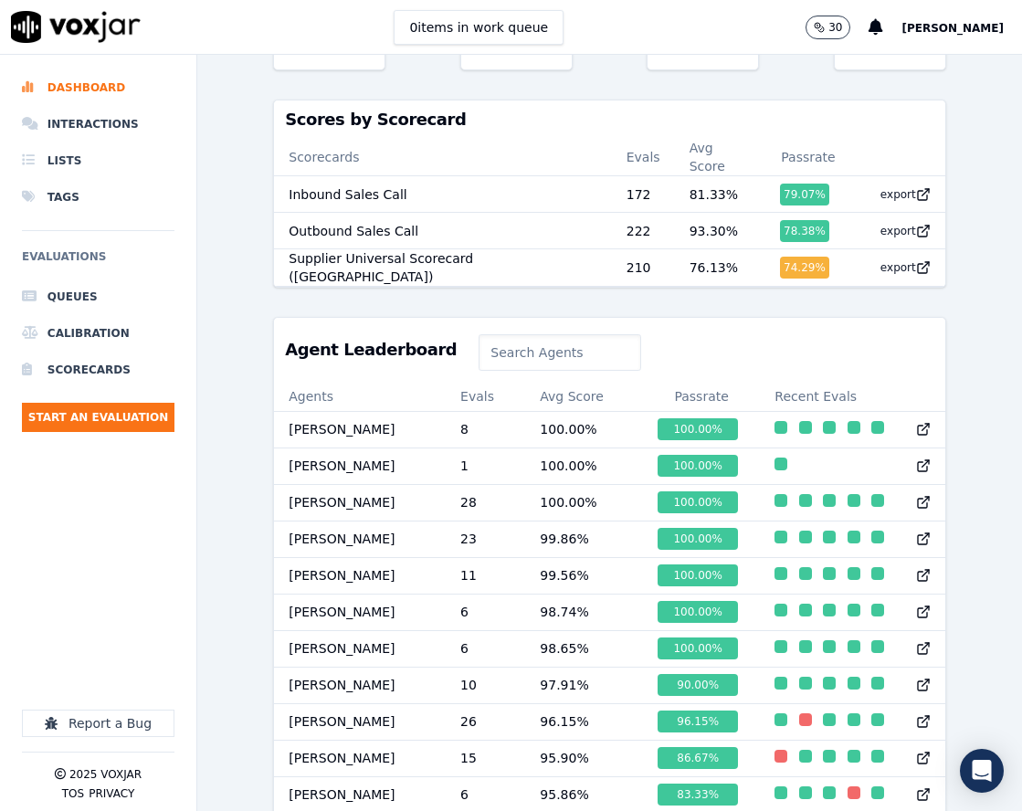
scroll to position [484, 0]
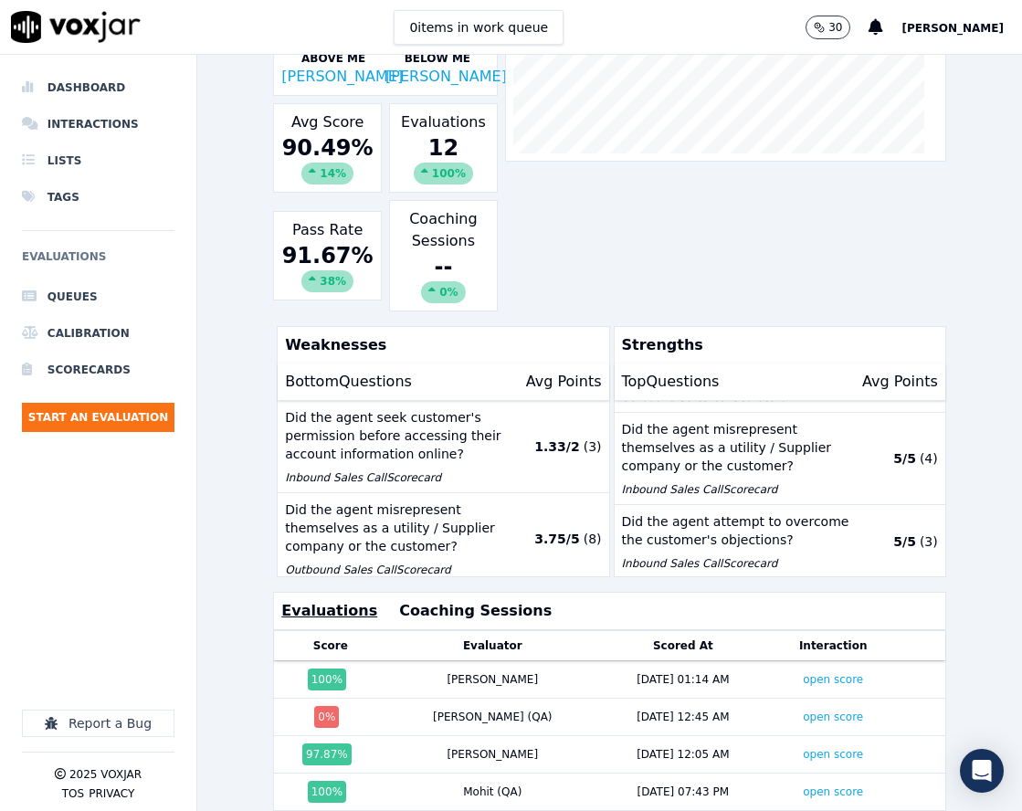
scroll to position [417, 0]
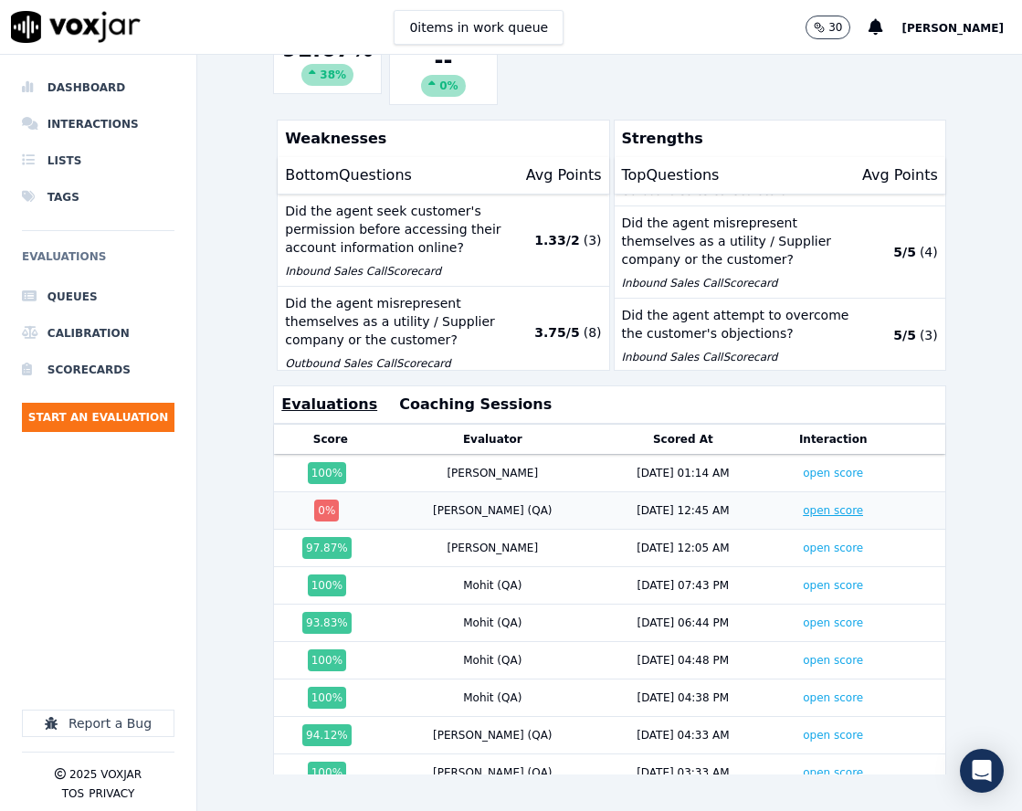
click at [803, 504] on link "open score" at bounding box center [833, 510] width 60 height 13
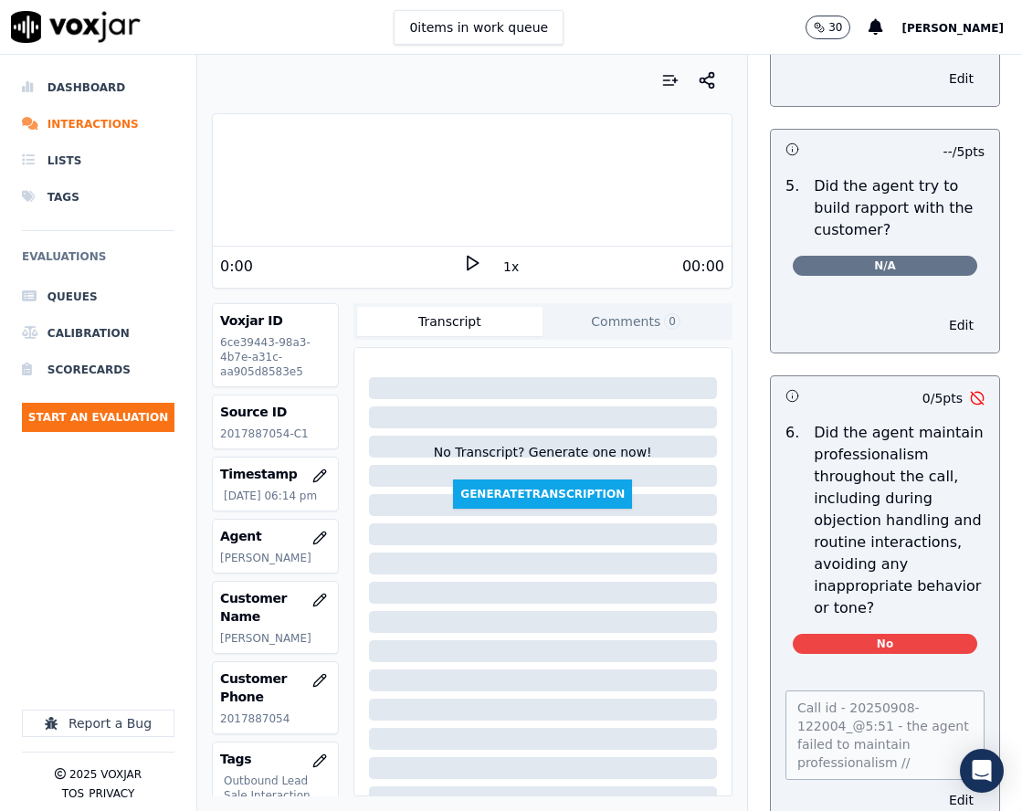
scroll to position [2558, 0]
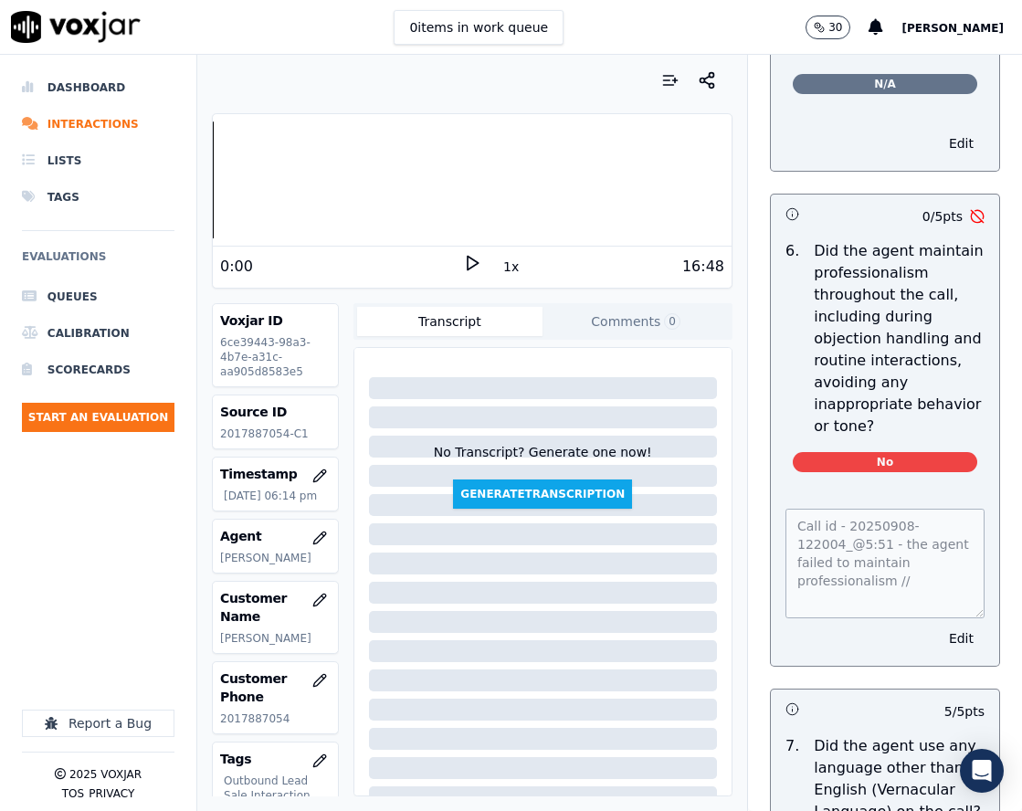
click at [676, 553] on div "Your browser does not support the audio element. 0:00 1x 16:48 Voxjar ID 6ce394…" at bounding box center [609, 433] width 825 height 756
click at [256, 430] on p "2017887054-C1" at bounding box center [275, 434] width 110 height 15
copy p "2017887054"
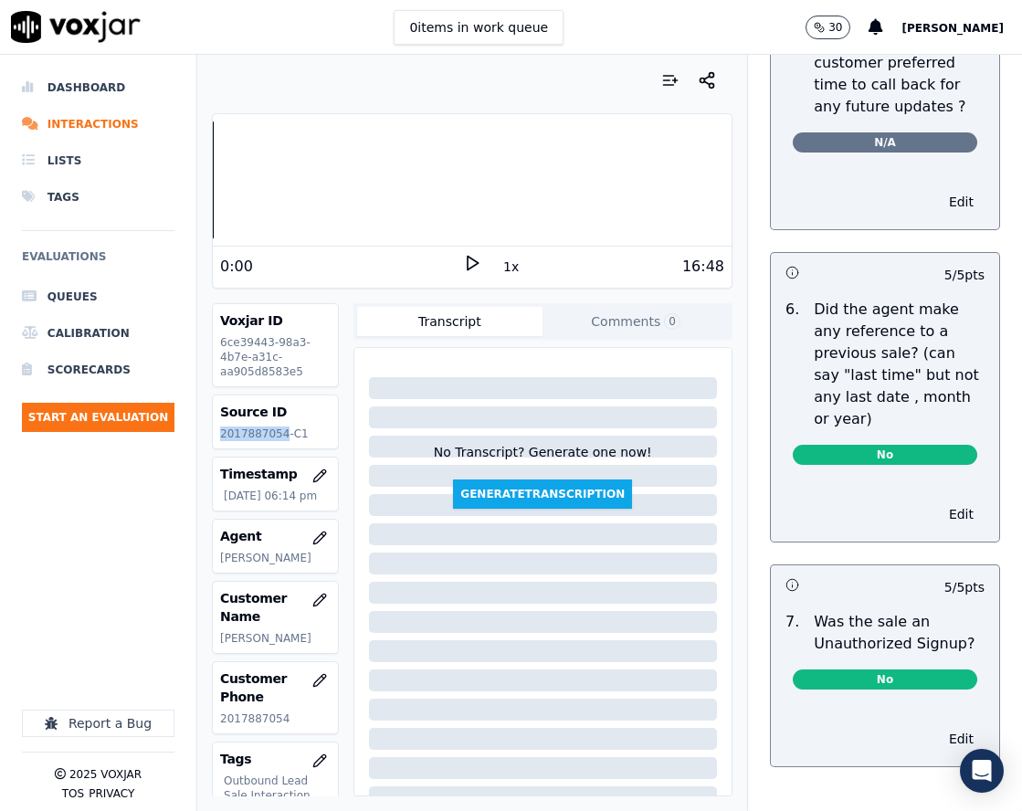
scroll to position [5196, 0]
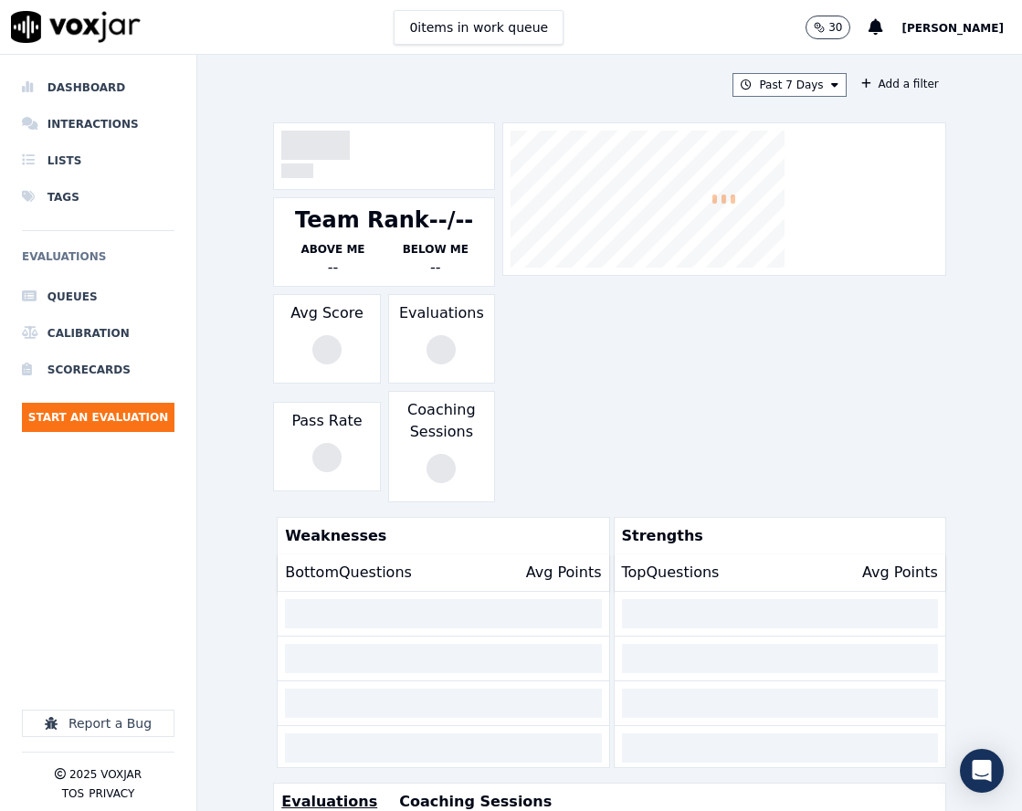
scroll to position [357, 0]
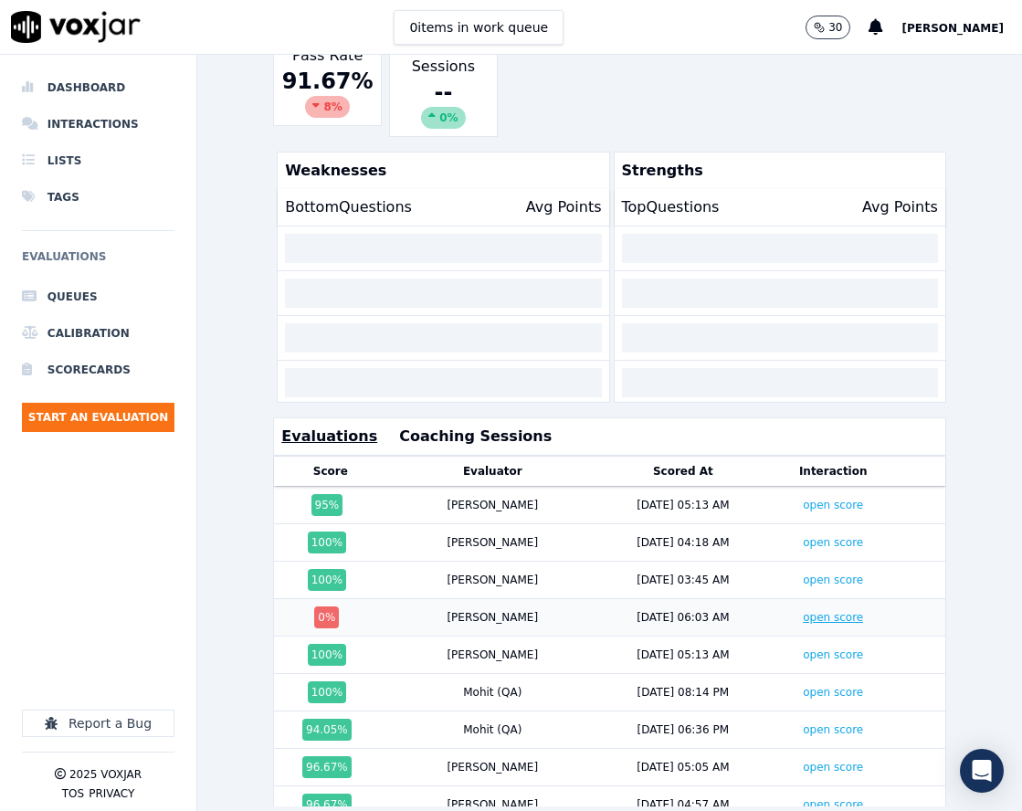
click at [803, 622] on link "open score" at bounding box center [833, 617] width 60 height 13
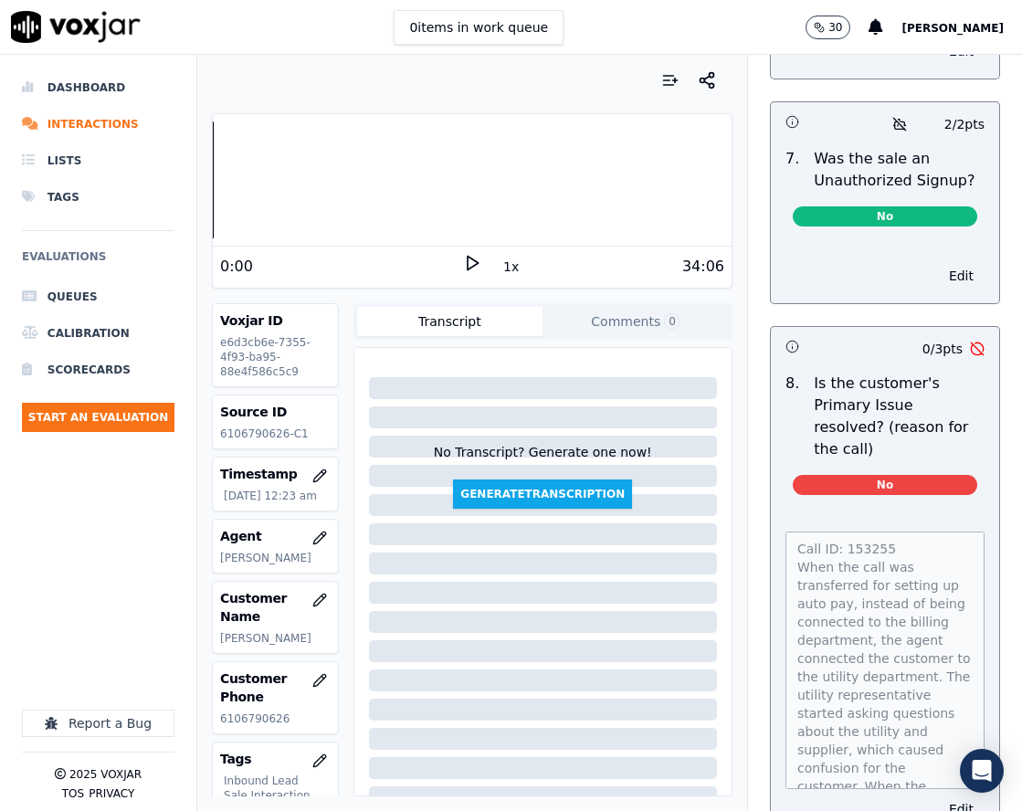
click at [944, 810] on html "0 items in work queue 30 [PERSON_NAME] Dashboard Interactions Lists Tags Evalua…" at bounding box center [511, 405] width 1022 height 811
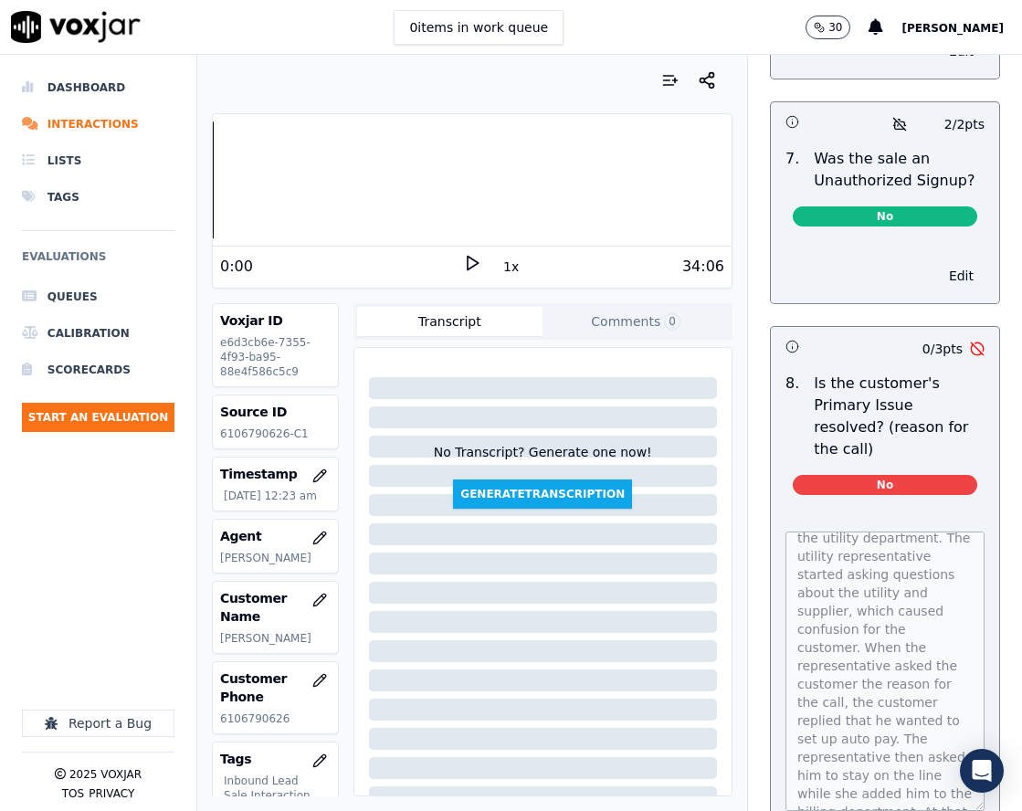
scroll to position [183, 0]
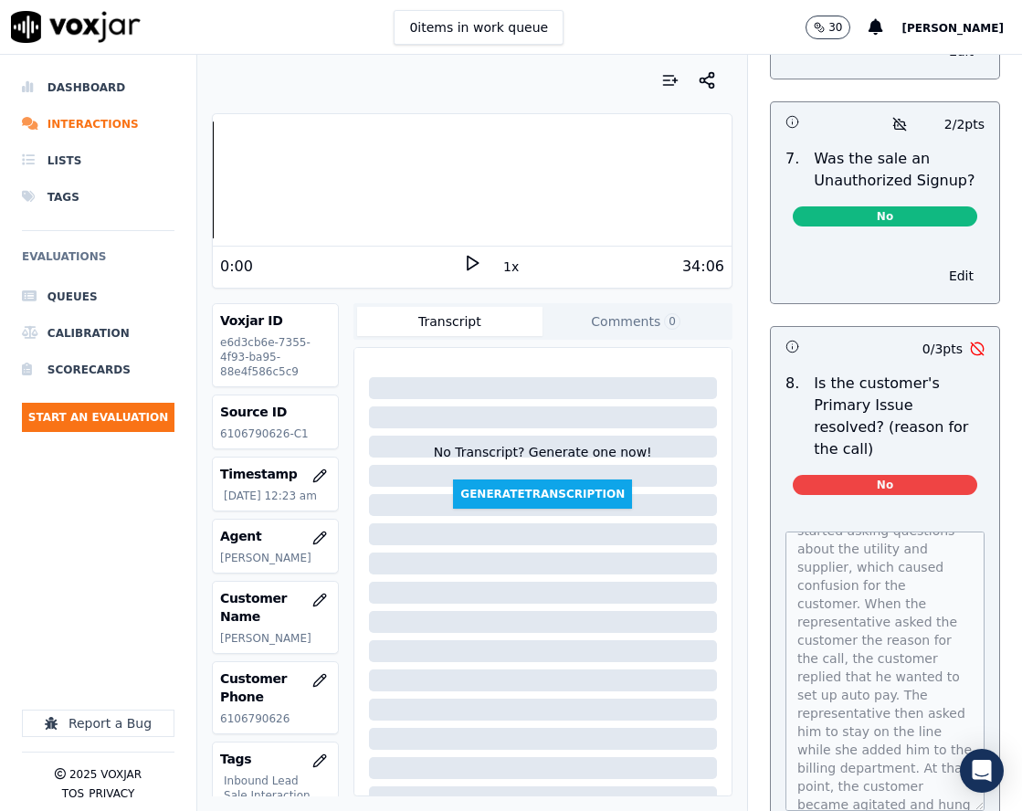
click at [319, 49] on div "0 items in work queue 30 [PERSON_NAME]" at bounding box center [511, 27] width 1022 height 55
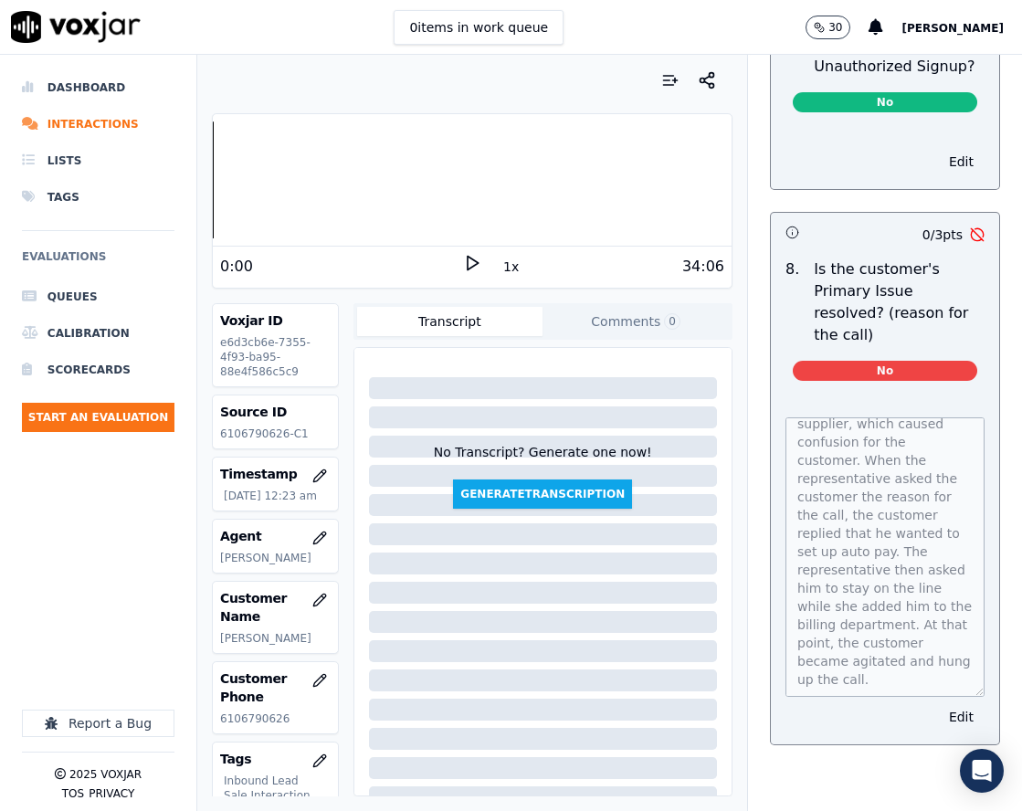
scroll to position [0, 0]
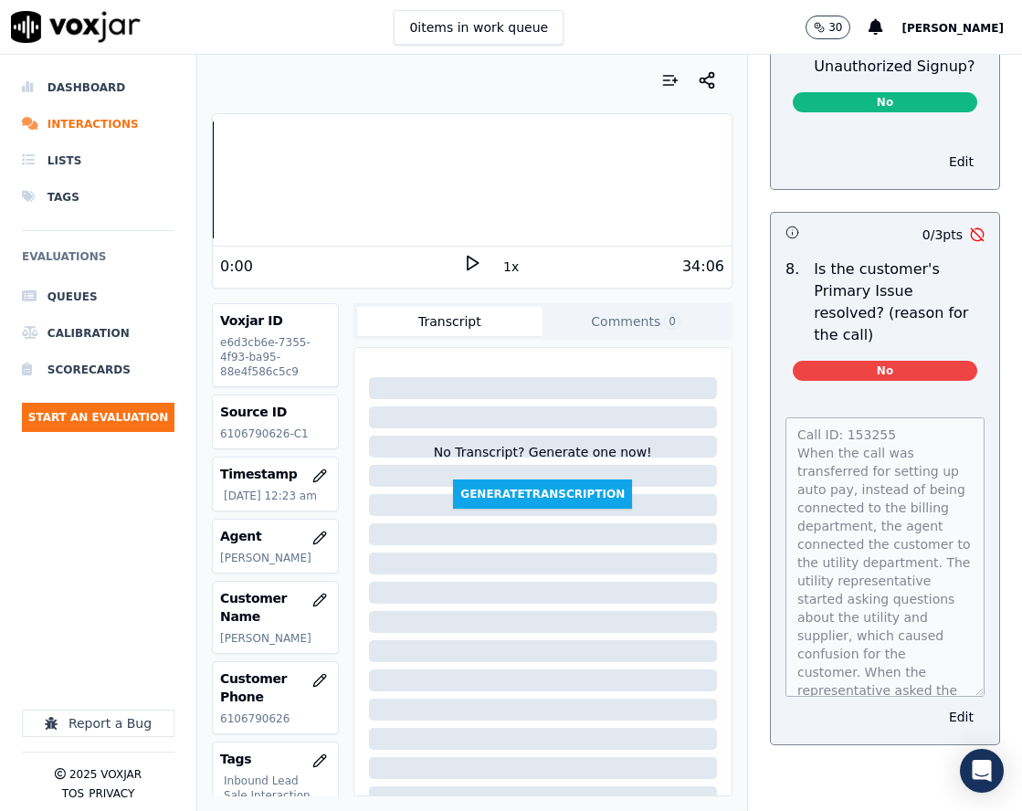
click at [771, 396] on div "Call ID: 153255 When the call was transferred for setting up auto pay, instead …" at bounding box center [885, 570] width 228 height 349
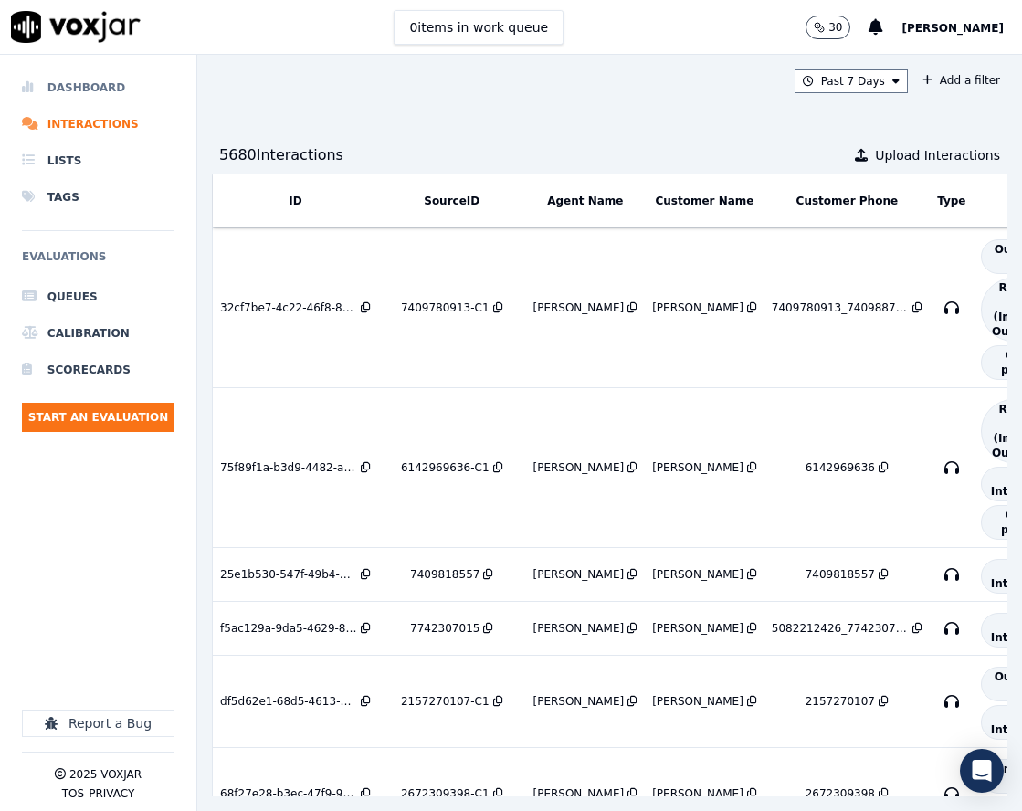
click at [86, 95] on li "Dashboard" at bounding box center [98, 87] width 153 height 37
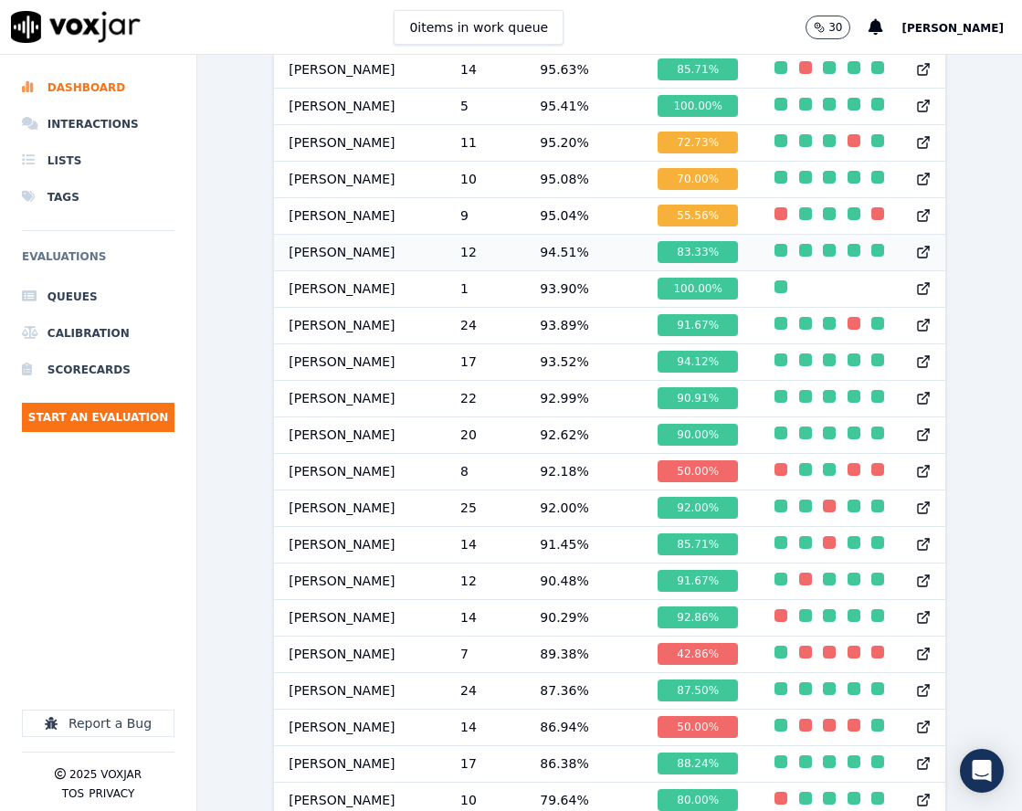
scroll to position [1370, 0]
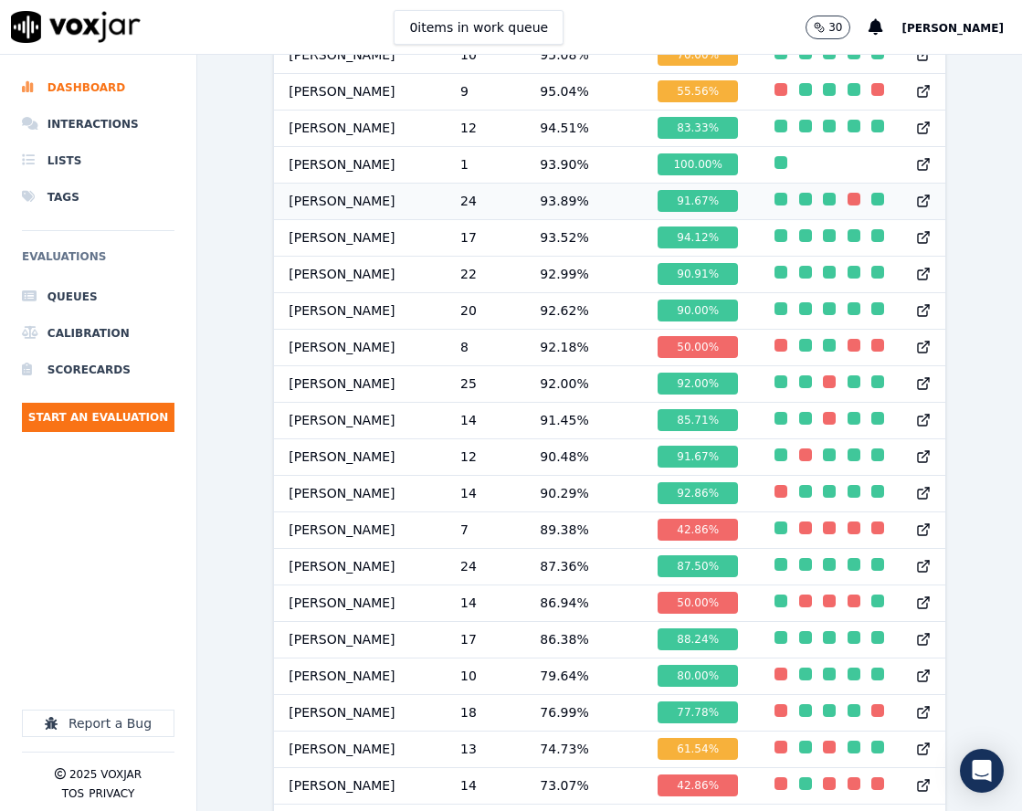
click at [848, 206] on div "button" at bounding box center [854, 199] width 13 height 13
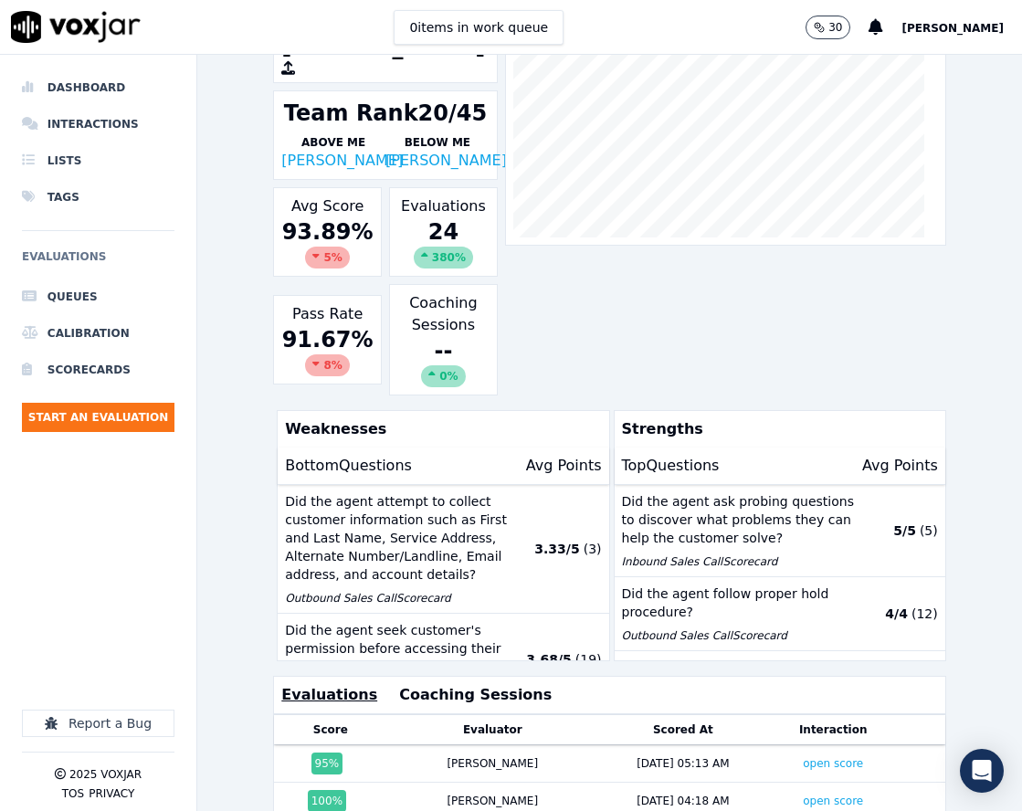
scroll to position [417, 0]
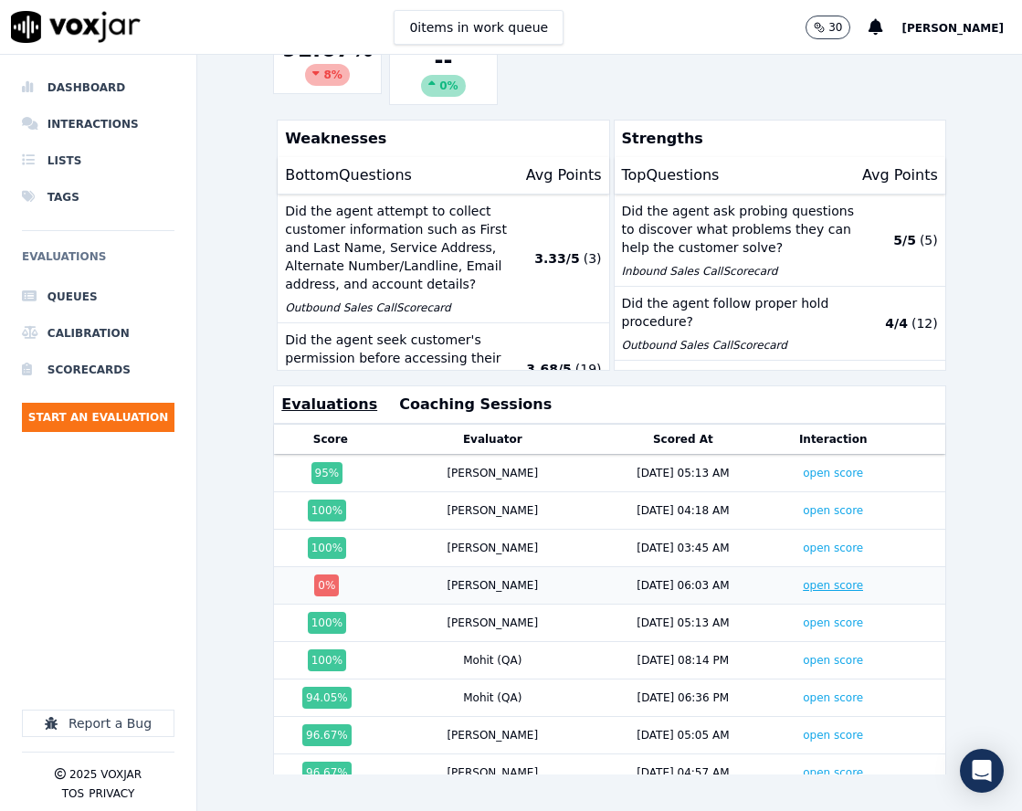
click at [803, 579] on link "open score" at bounding box center [833, 585] width 60 height 13
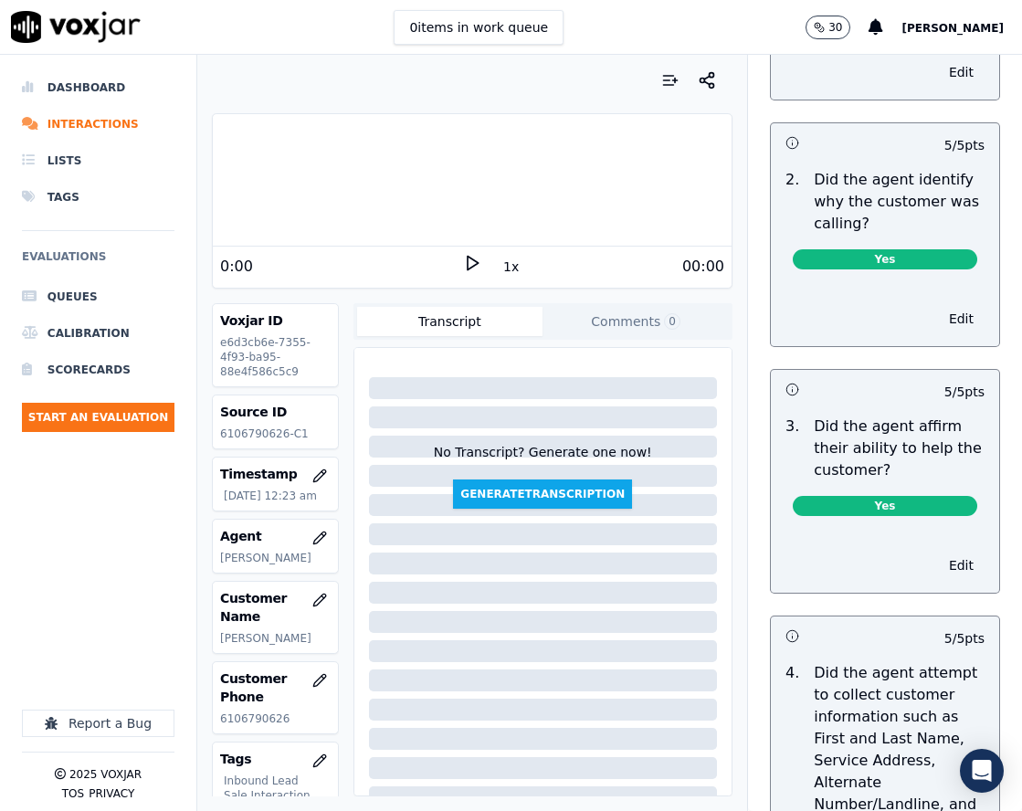
scroll to position [731, 0]
